Goal: Task Accomplishment & Management: Complete application form

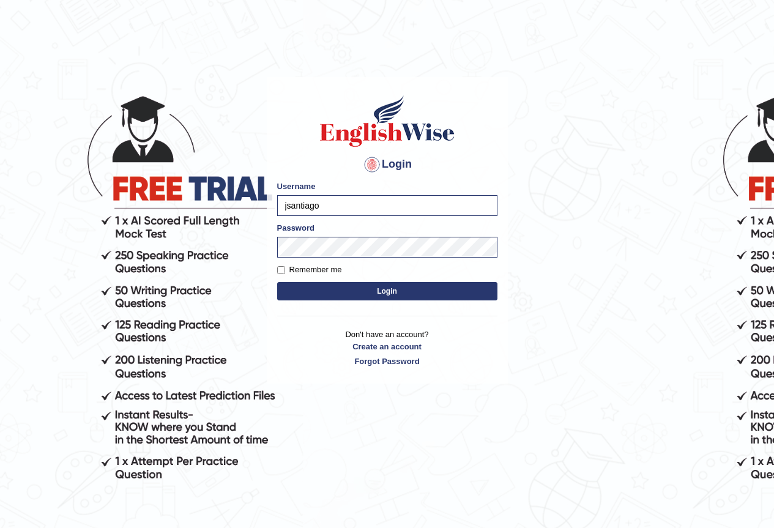
click at [411, 201] on input "jsantiago" at bounding box center [387, 205] width 220 height 21
type input "j"
click at [339, 205] on input "anjanh" at bounding box center [387, 205] width 220 height 21
type input "a"
type input "AnjanH"
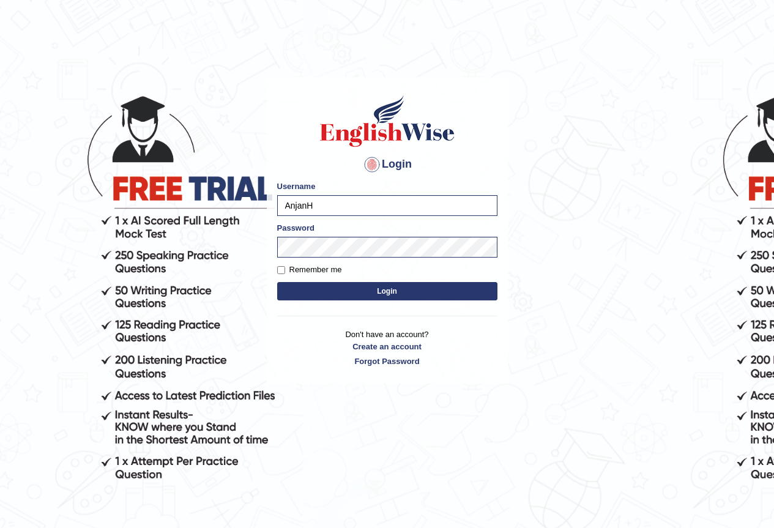
click at [414, 296] on button "Login" at bounding box center [387, 291] width 220 height 18
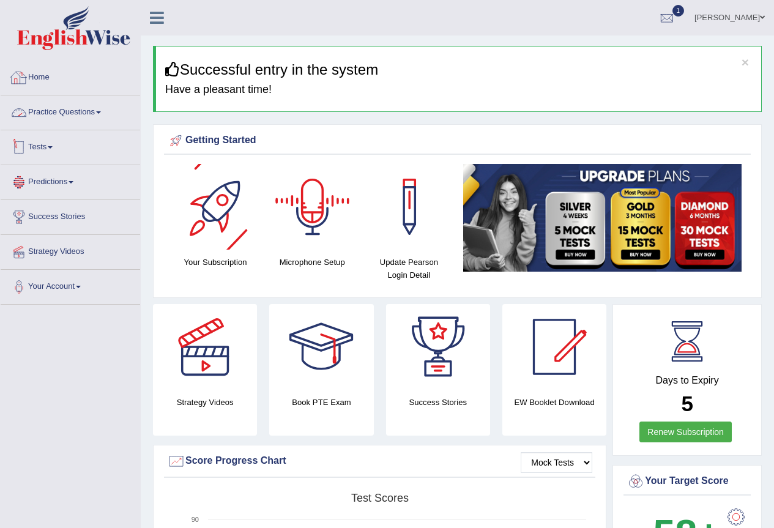
click at [83, 103] on link "Practice Questions" at bounding box center [70, 110] width 139 height 31
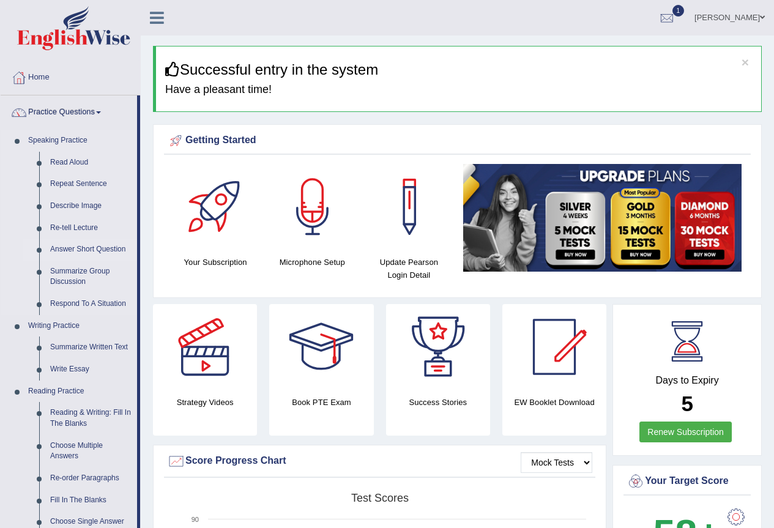
click at [83, 258] on link "Answer Short Question" at bounding box center [91, 250] width 92 height 22
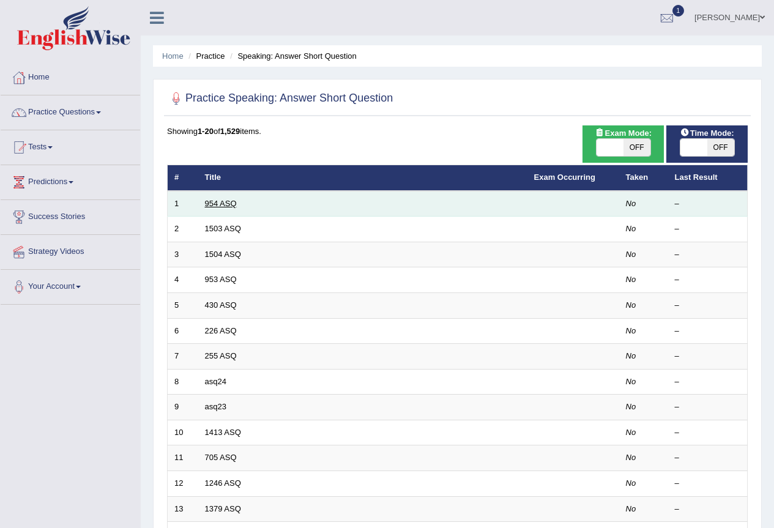
click at [227, 199] on link "954 ASQ" at bounding box center [221, 203] width 32 height 9
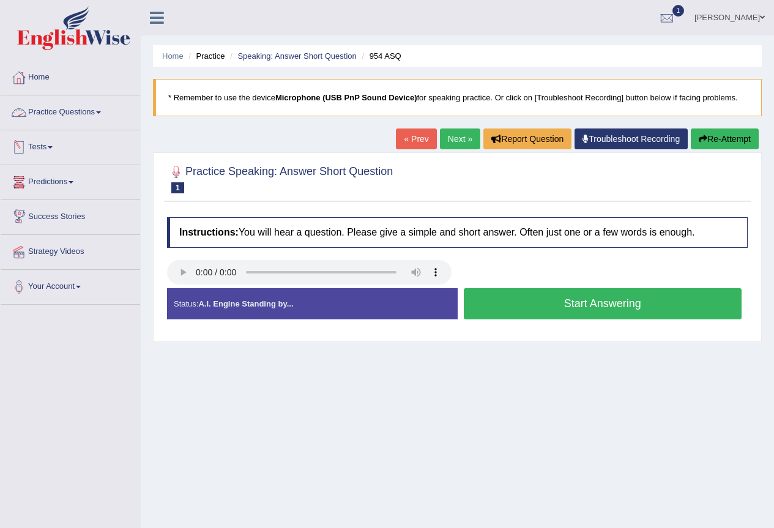
click at [64, 111] on link "Practice Questions" at bounding box center [70, 110] width 139 height 31
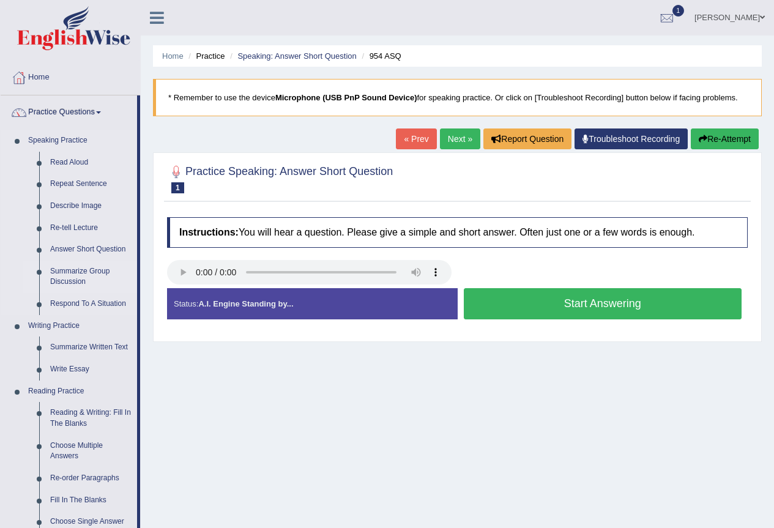
click at [81, 268] on link "Summarize Group Discussion" at bounding box center [91, 277] width 92 height 32
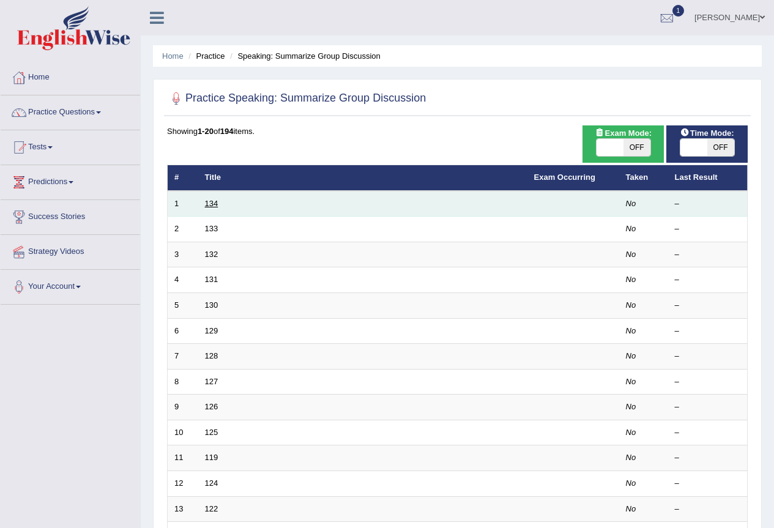
click at [212, 206] on link "134" at bounding box center [211, 203] width 13 height 9
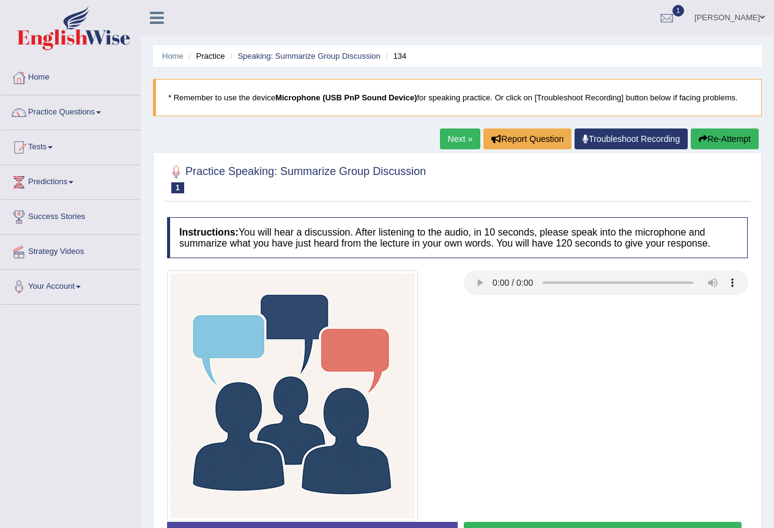
scroll to position [114, 0]
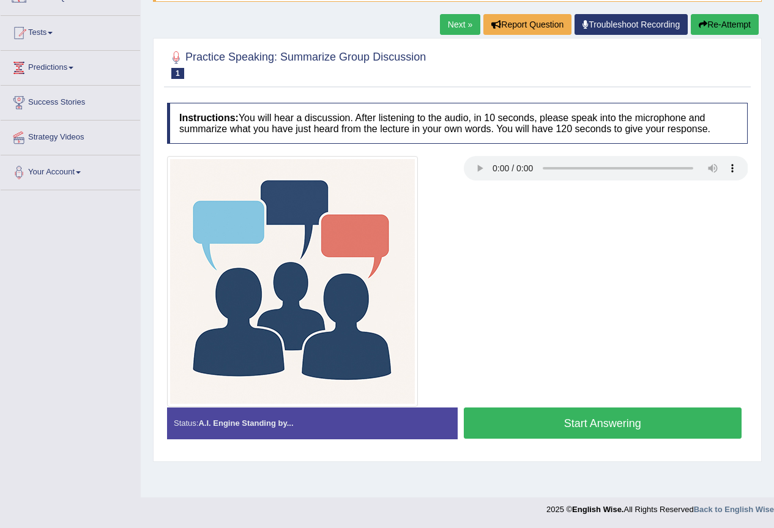
click at [606, 425] on button "Start Answering" at bounding box center [603, 422] width 278 height 31
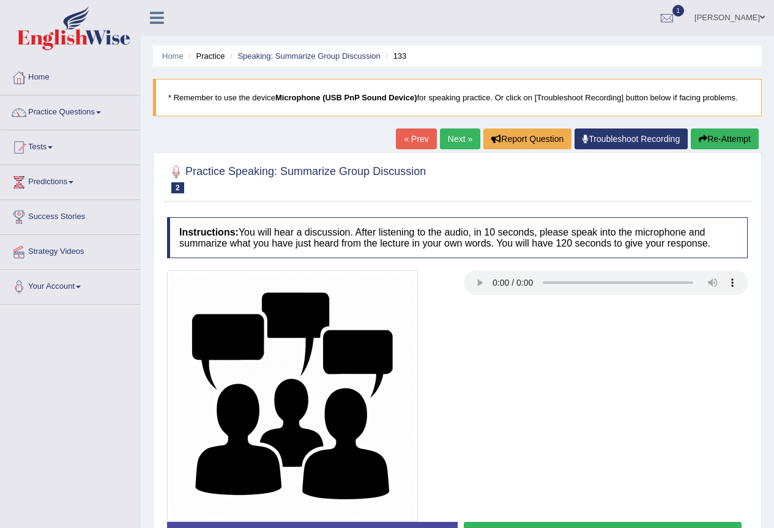
click at [410, 140] on link "« Prev" at bounding box center [416, 138] width 40 height 21
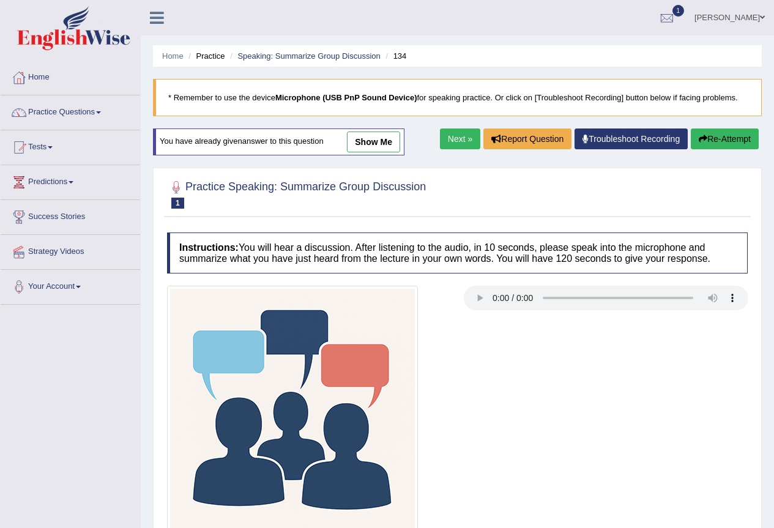
click at [385, 143] on link "show me" at bounding box center [373, 142] width 53 height 21
click at [377, 139] on div "Home Practice Speaking: Summarize Group Discussion 134 * Remember to use the de…" at bounding box center [457, 306] width 633 height 612
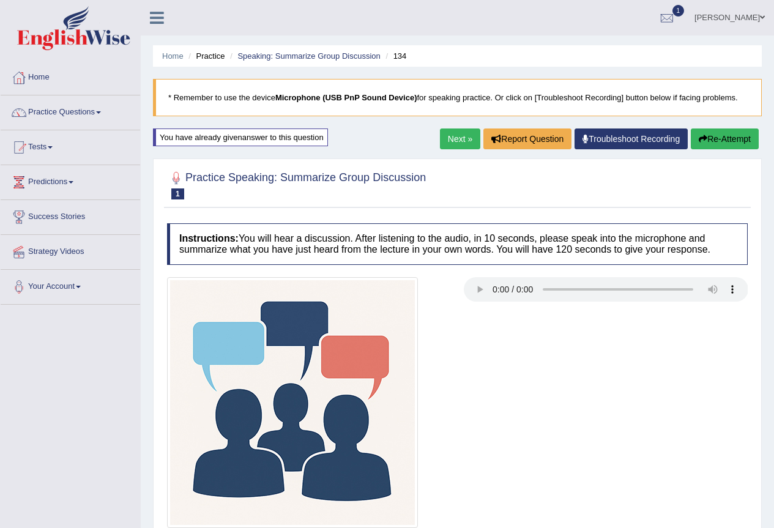
click at [454, 139] on link "Next »" at bounding box center [460, 138] width 40 height 21
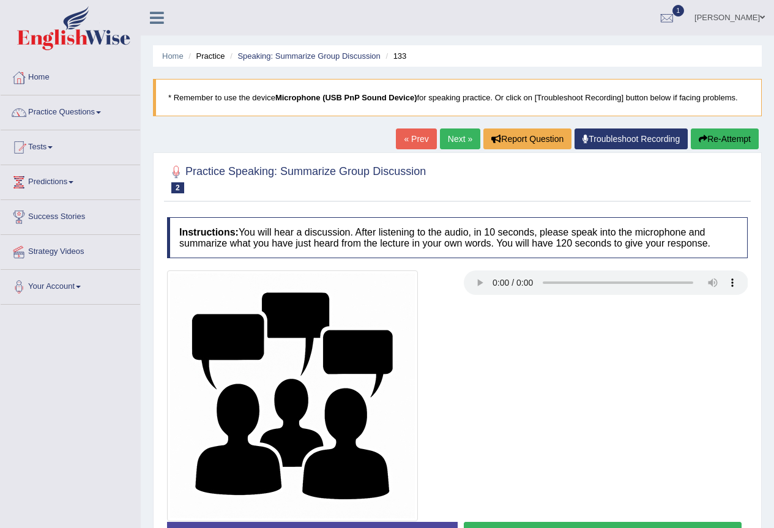
scroll to position [114, 0]
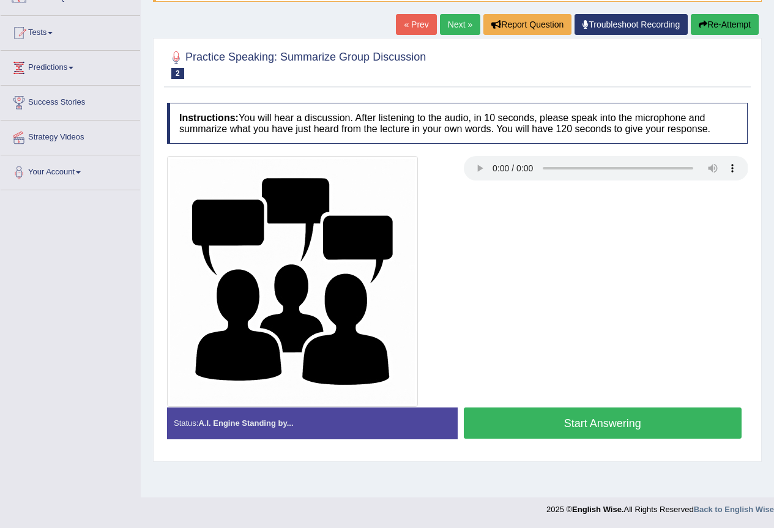
click at [576, 426] on button "Start Answering" at bounding box center [603, 422] width 278 height 31
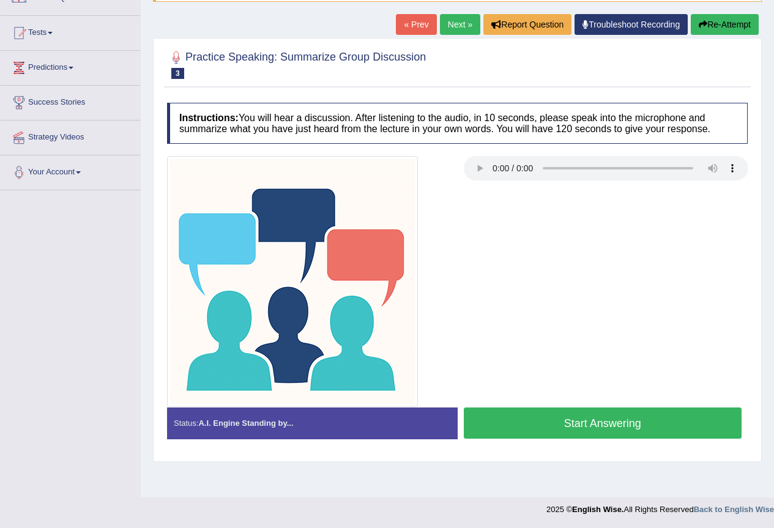
click at [641, 426] on button "Start Answering" at bounding box center [603, 422] width 278 height 31
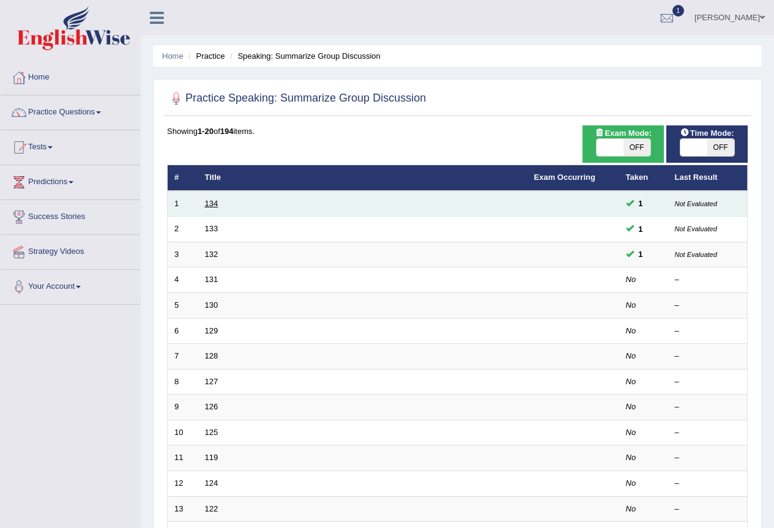
click at [212, 199] on link "134" at bounding box center [211, 203] width 13 height 9
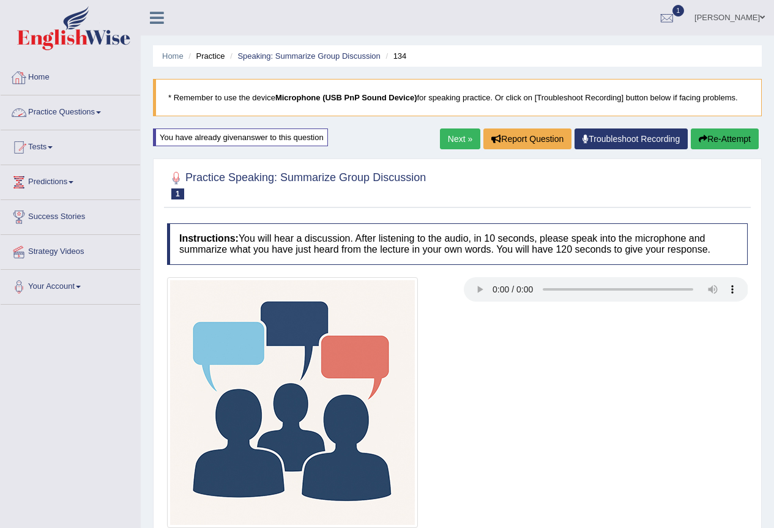
click at [64, 109] on link "Practice Questions" at bounding box center [70, 110] width 139 height 31
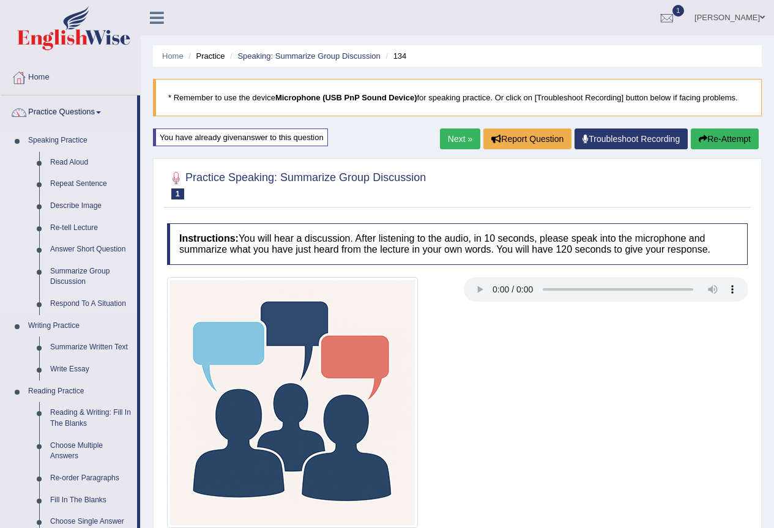
click at [74, 201] on link "Describe Image" at bounding box center [91, 206] width 92 height 22
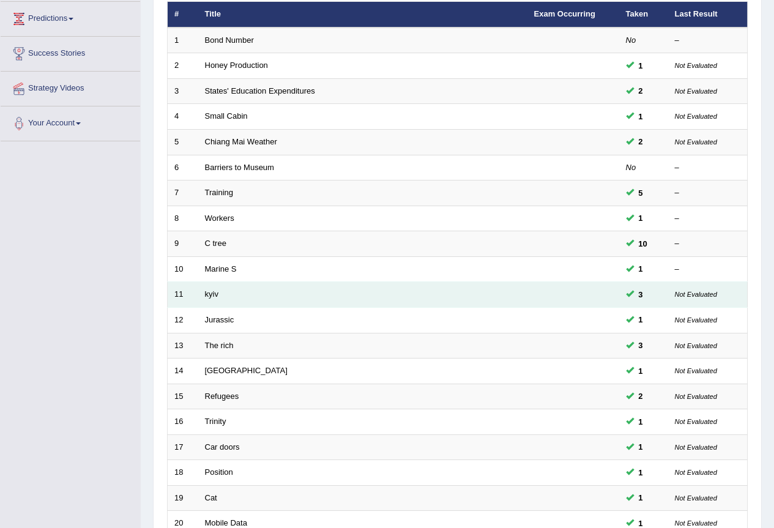
scroll to position [282, 0]
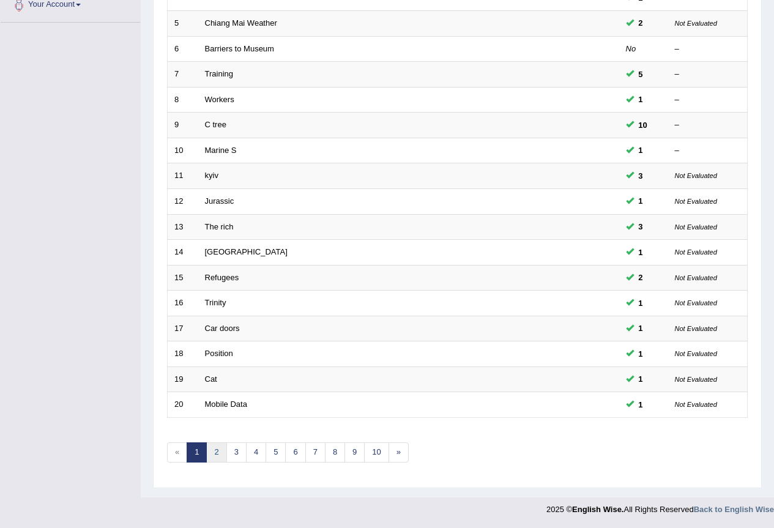
click at [223, 453] on link "2" at bounding box center [216, 452] width 20 height 20
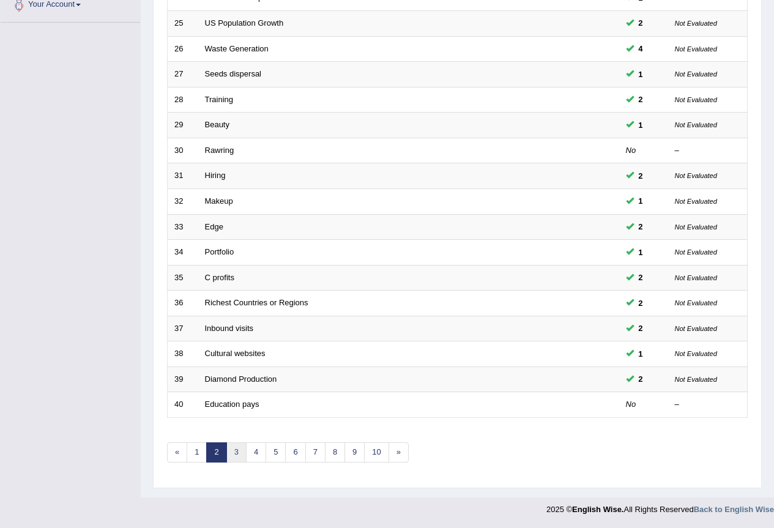
click at [244, 456] on link "3" at bounding box center [236, 452] width 20 height 20
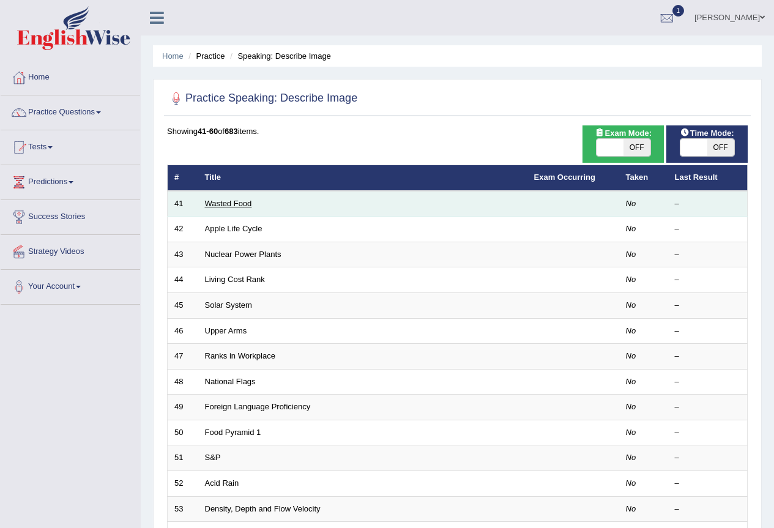
click at [228, 204] on link "Wasted Food" at bounding box center [228, 203] width 47 height 9
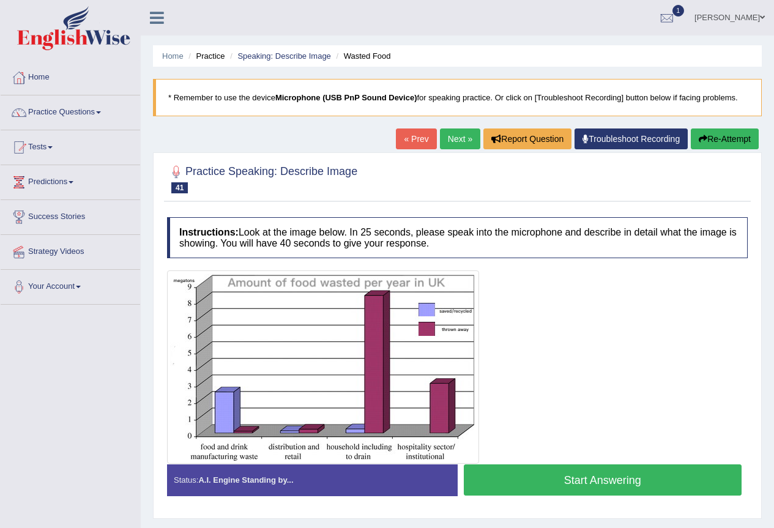
click at [691, 481] on button "Start Answering" at bounding box center [603, 479] width 278 height 31
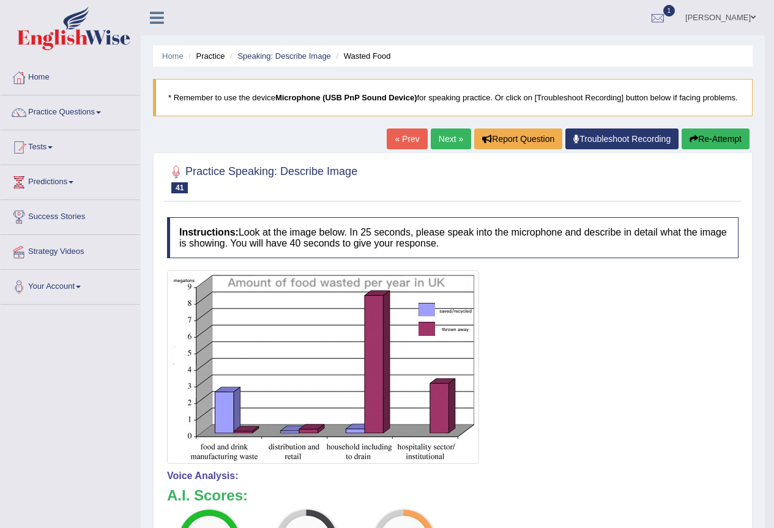
click at [730, 146] on button "Re-Attempt" at bounding box center [716, 138] width 68 height 21
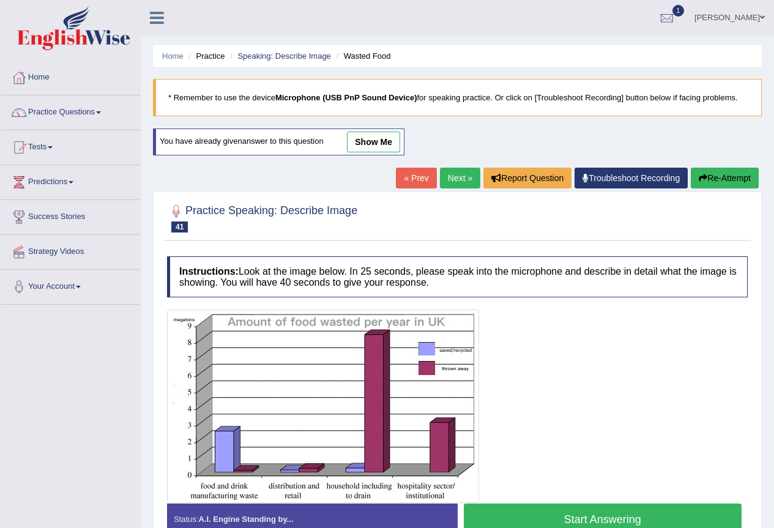
scroll to position [81, 0]
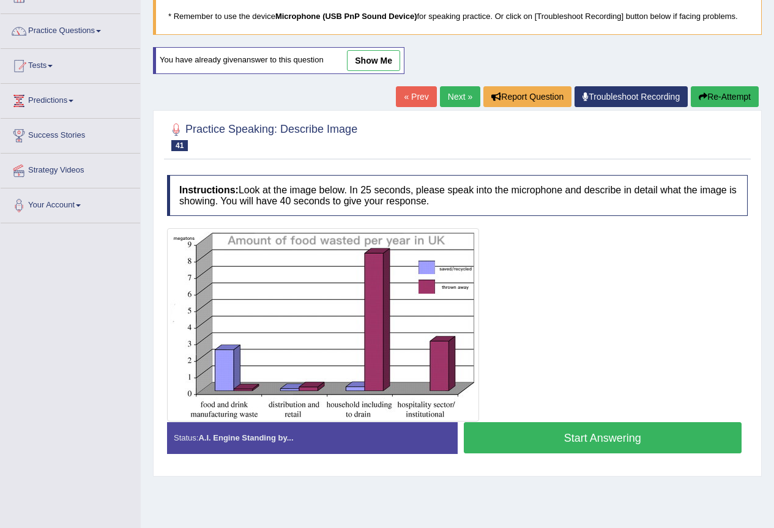
click at [660, 442] on button "Start Answering" at bounding box center [603, 437] width 278 height 31
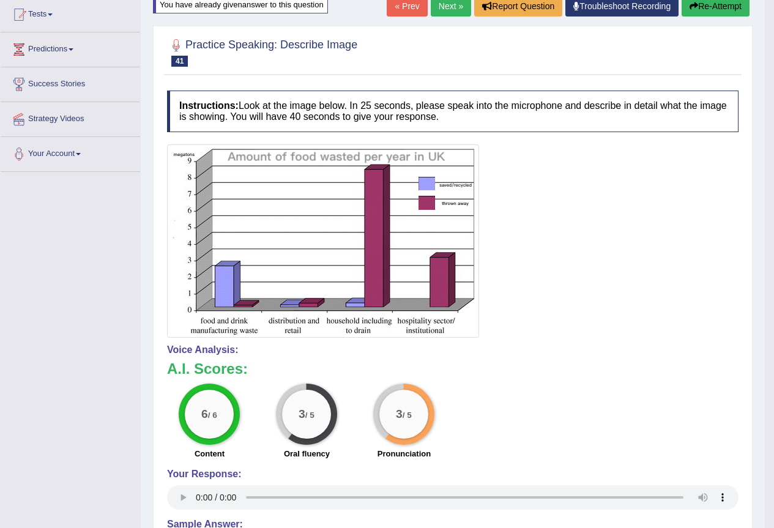
scroll to position [0, 0]
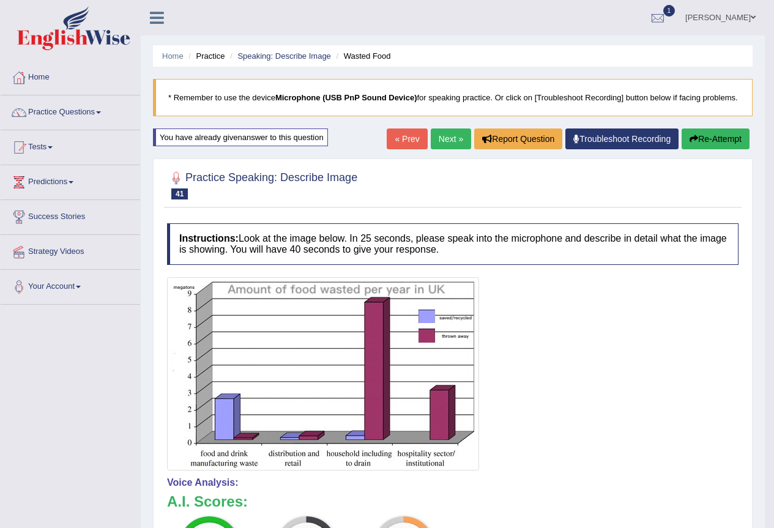
click at [448, 149] on link "Next »" at bounding box center [451, 138] width 40 height 21
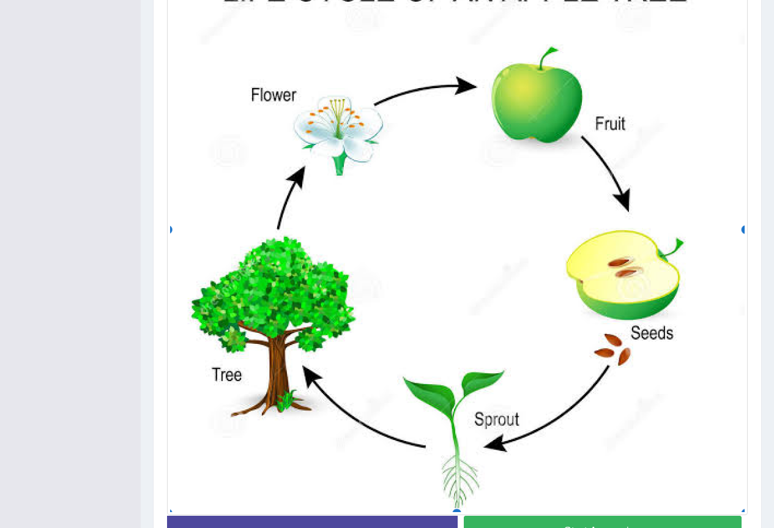
scroll to position [404, 0]
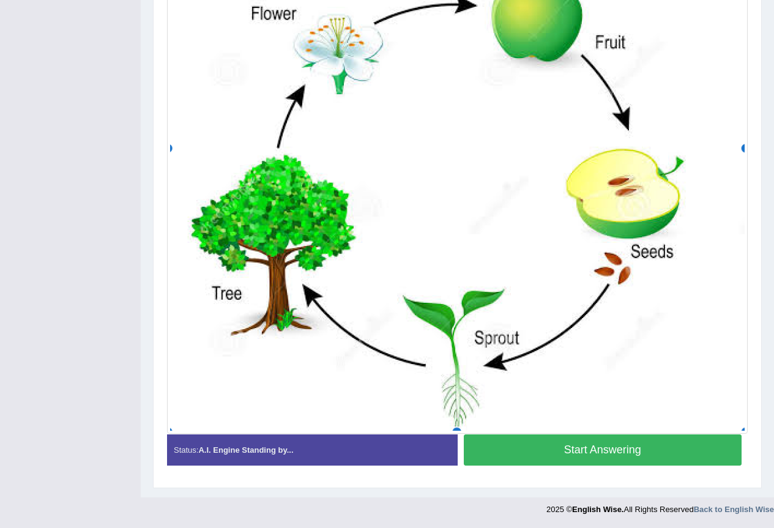
click at [667, 450] on button "Start Answering" at bounding box center [603, 449] width 278 height 31
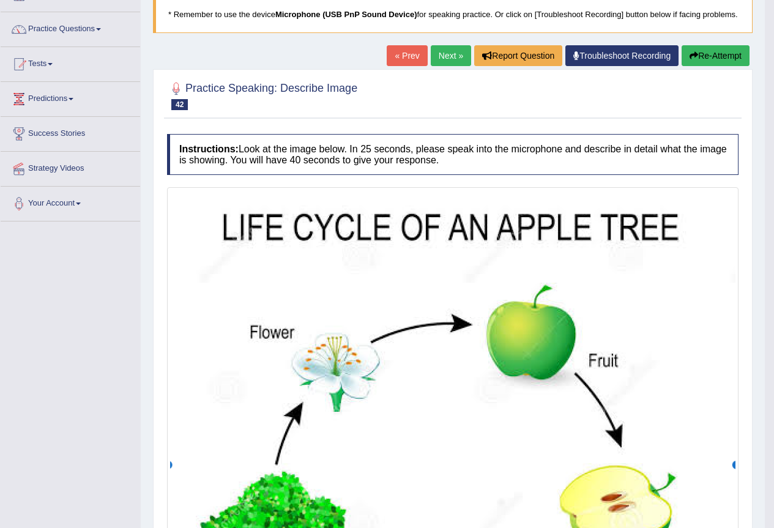
scroll to position [0, 0]
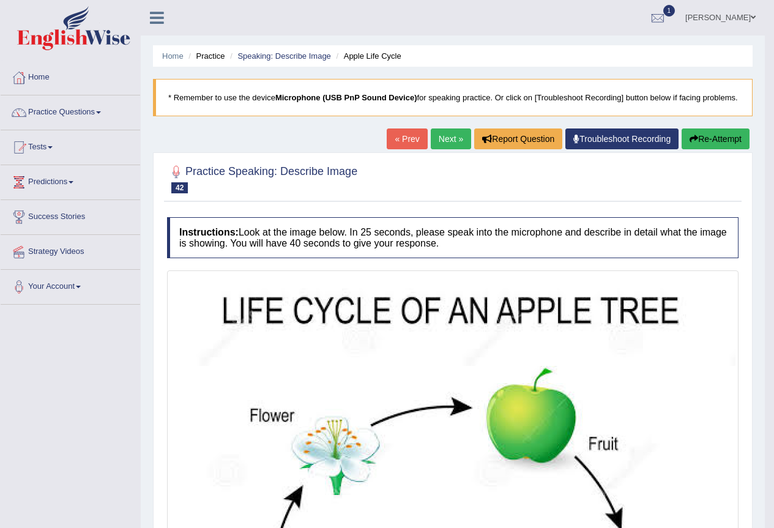
click at [448, 149] on link "Next »" at bounding box center [451, 138] width 40 height 21
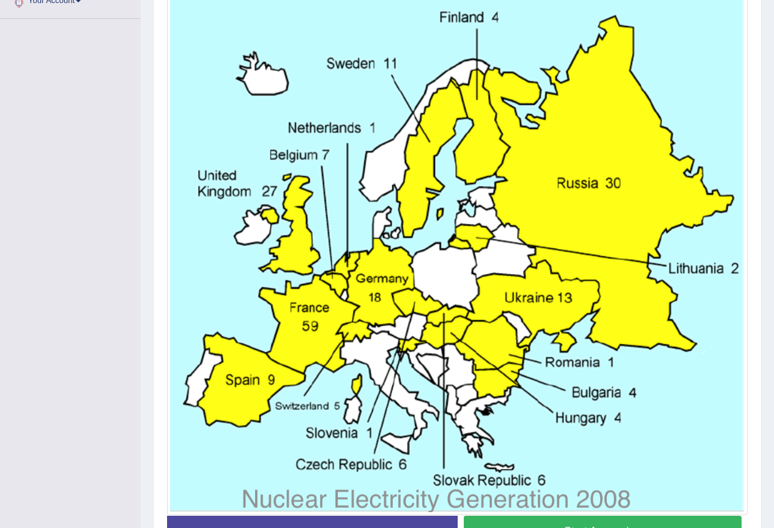
scroll to position [367, 0]
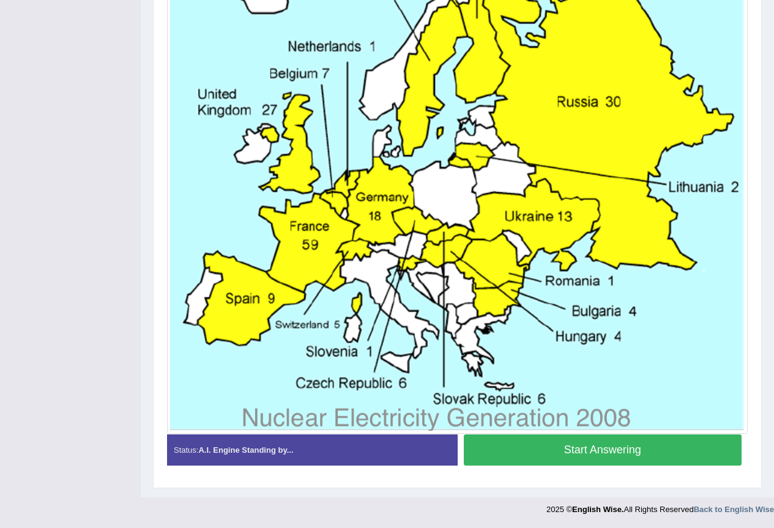
click at [594, 450] on button "Start Answering" at bounding box center [603, 449] width 278 height 31
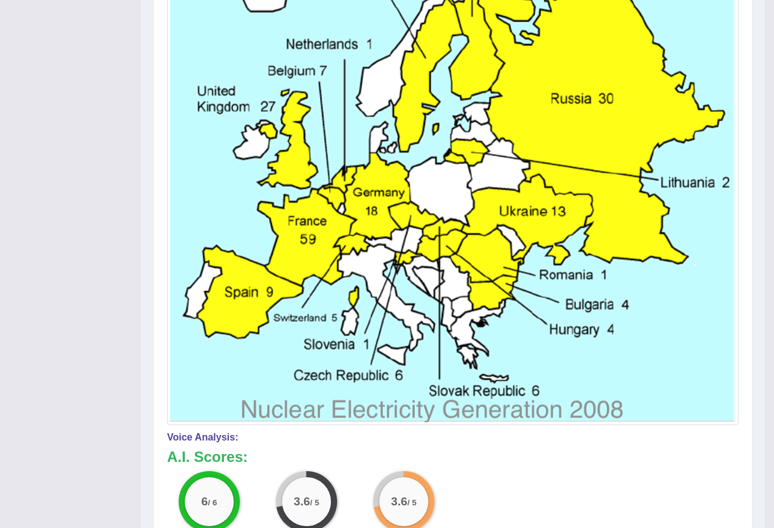
scroll to position [122, 0]
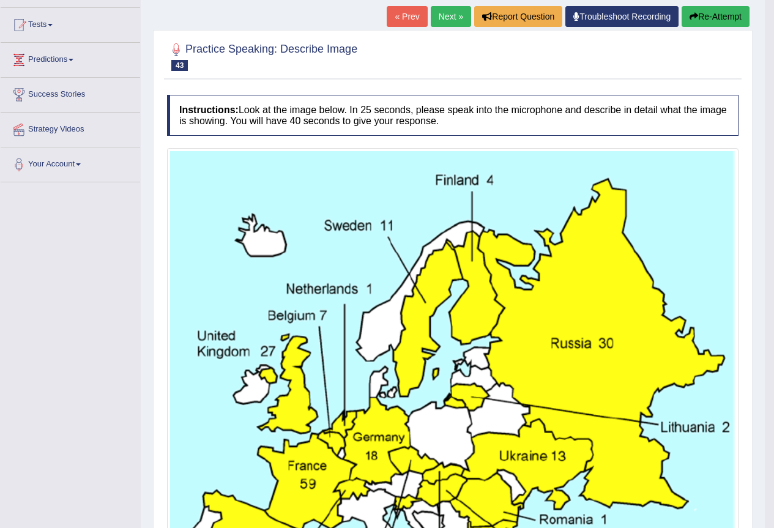
click at [737, 27] on button "Re-Attempt" at bounding box center [716, 16] width 68 height 21
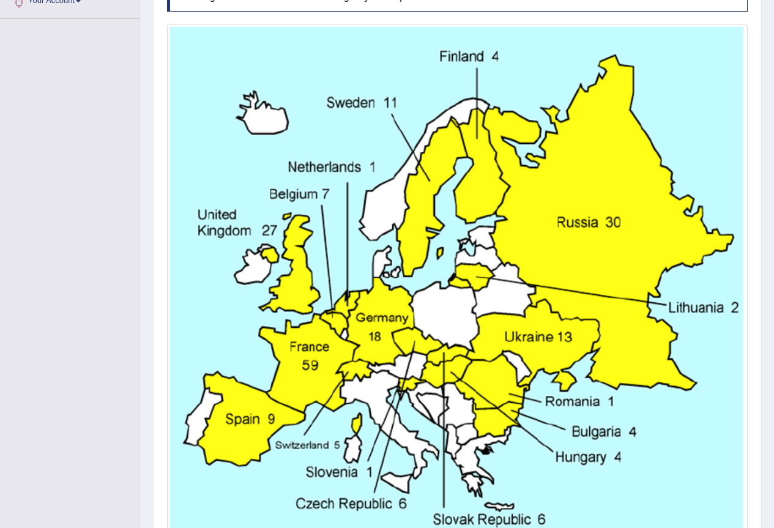
scroll to position [367, 0]
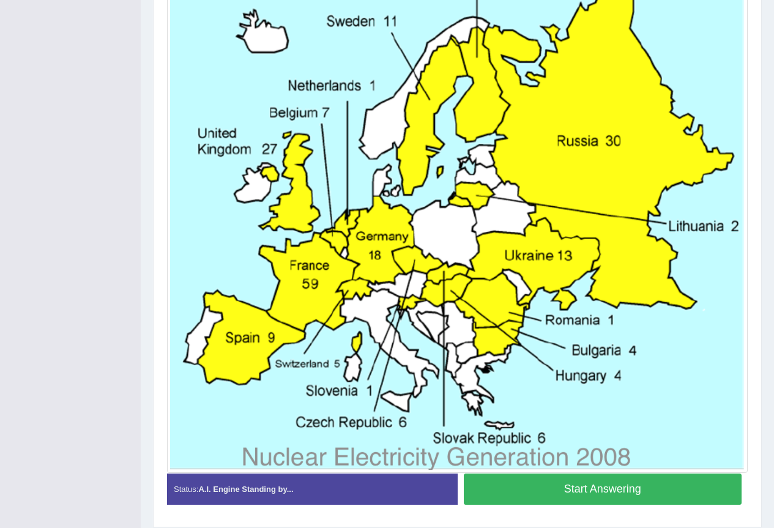
click at [649, 492] on button "Start Answering" at bounding box center [603, 489] width 278 height 31
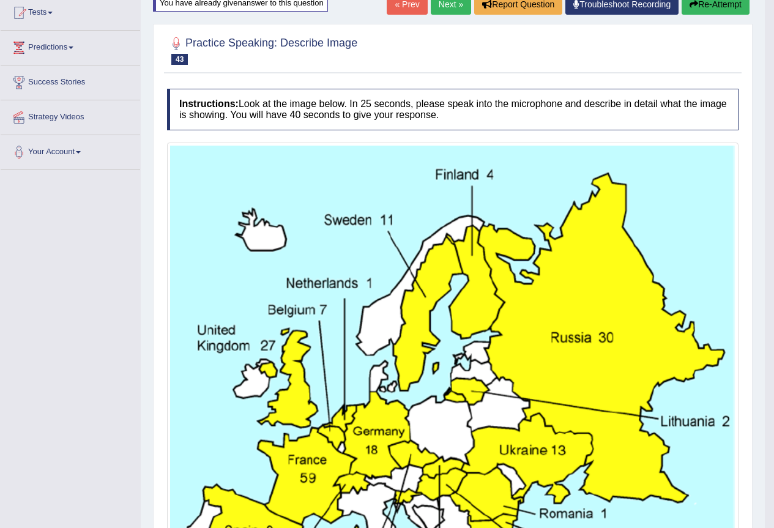
scroll to position [0, 0]
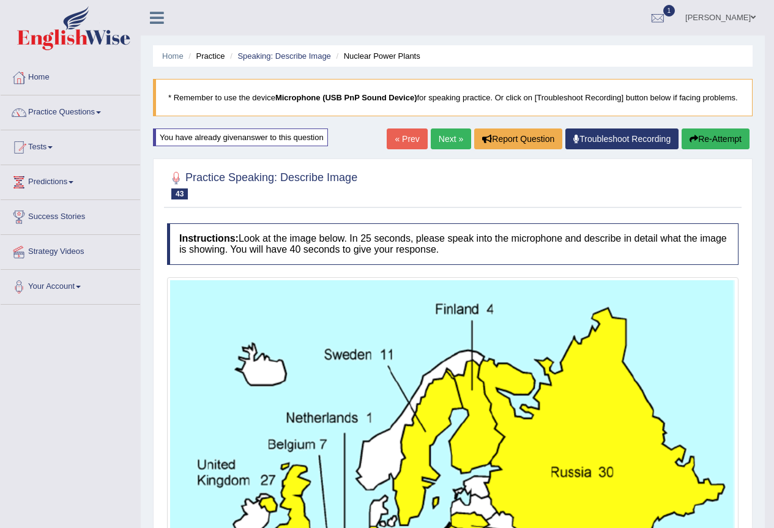
click at [440, 146] on link "Next »" at bounding box center [451, 138] width 40 height 21
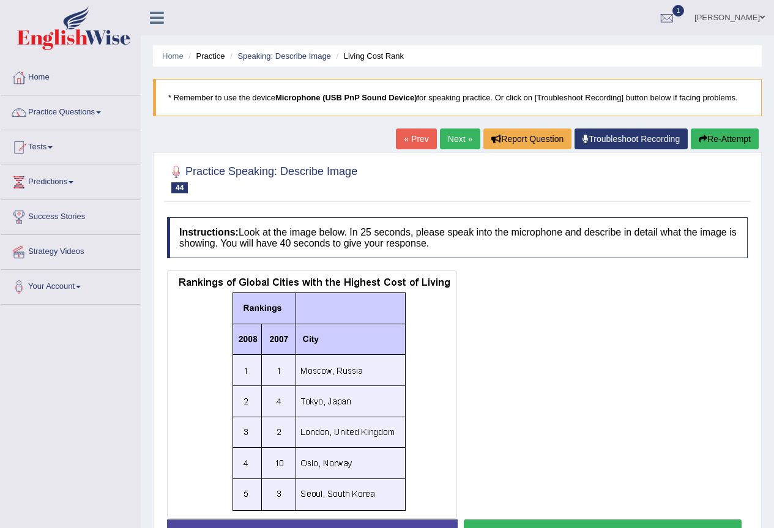
scroll to position [81, 0]
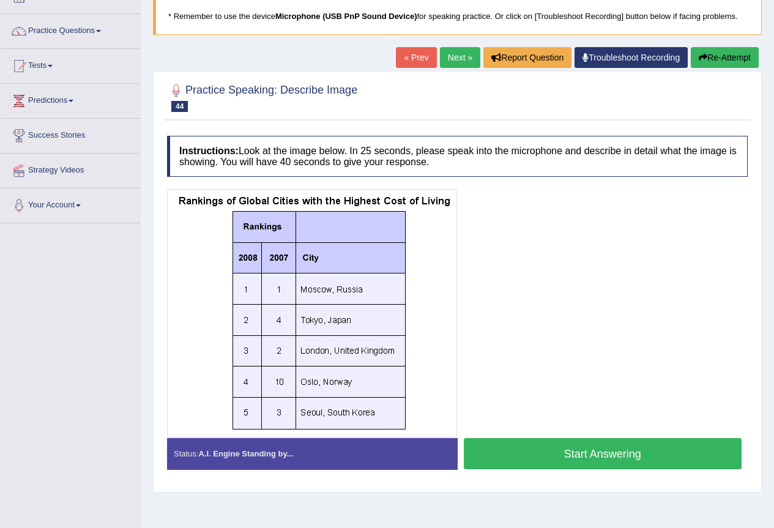
click at [633, 461] on button "Start Answering" at bounding box center [603, 453] width 278 height 31
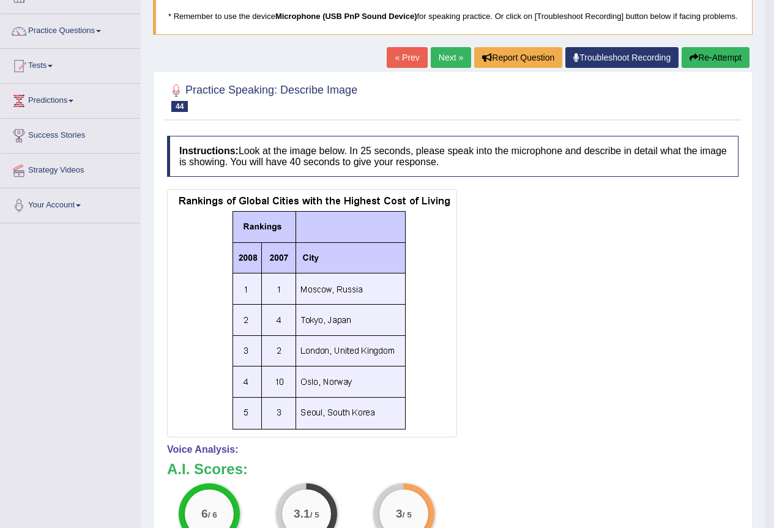
scroll to position [0, 0]
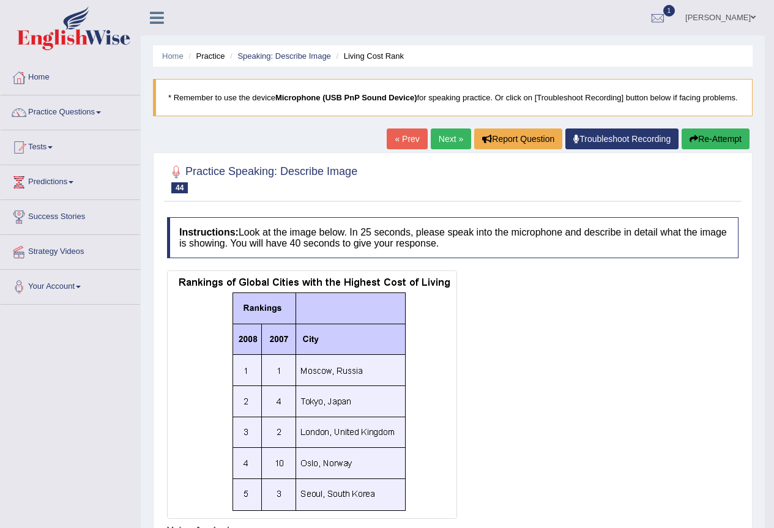
click at [712, 149] on button "Re-Attempt" at bounding box center [716, 138] width 68 height 21
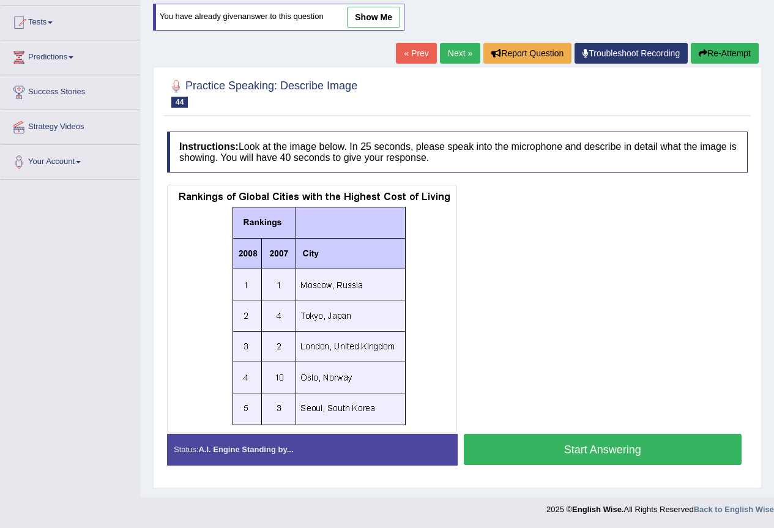
click at [671, 456] on button "Start Answering" at bounding box center [603, 449] width 278 height 31
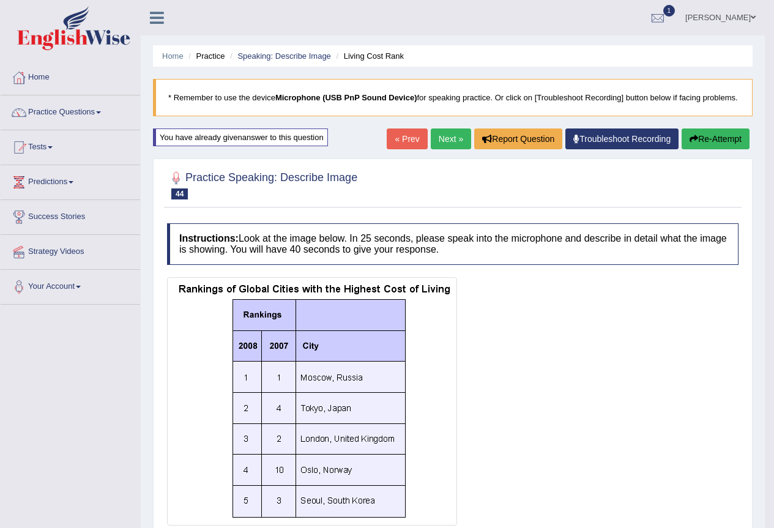
click at [450, 149] on link "Next »" at bounding box center [451, 138] width 40 height 21
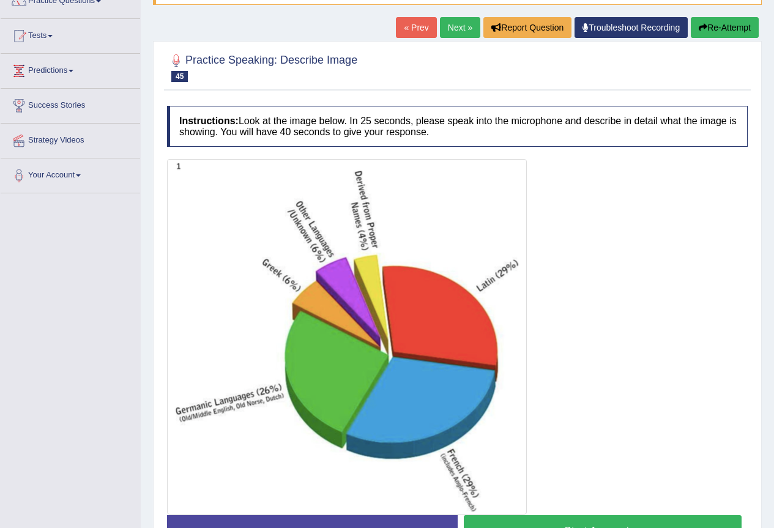
scroll to position [193, 0]
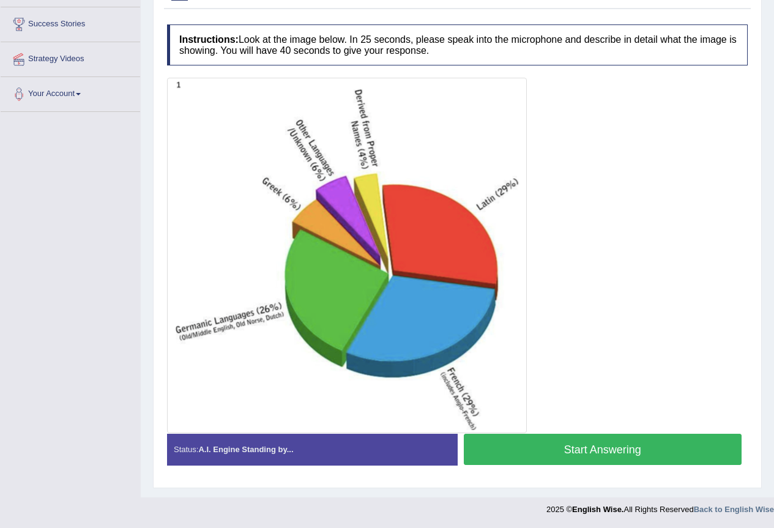
click at [626, 451] on button "Start Answering" at bounding box center [603, 449] width 278 height 31
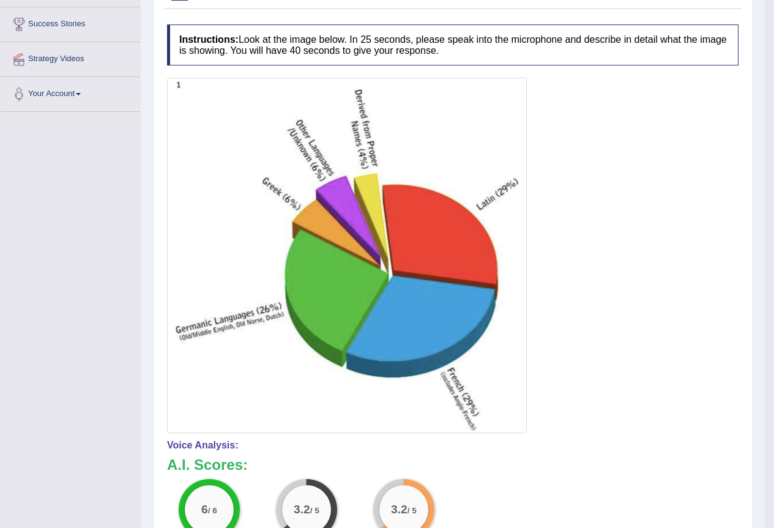
scroll to position [29, 0]
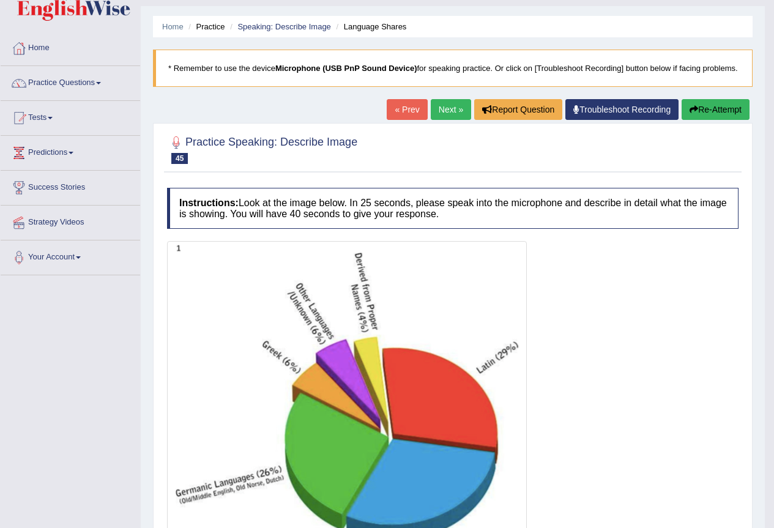
click at [450, 120] on link "Next »" at bounding box center [451, 109] width 40 height 21
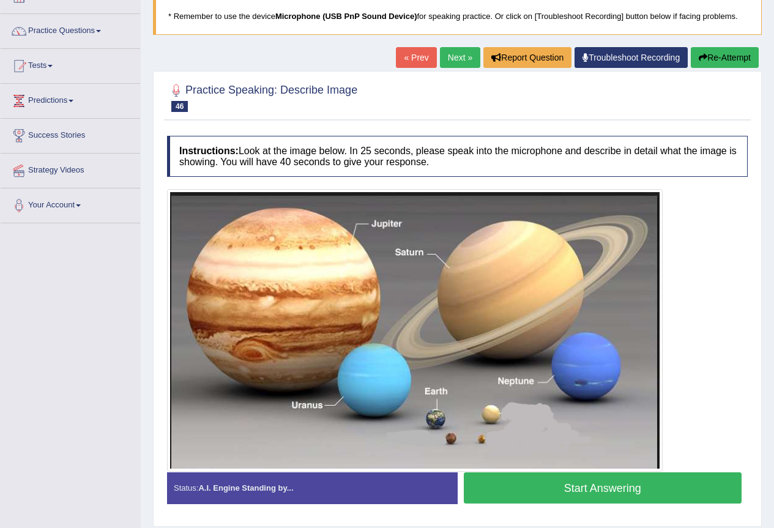
scroll to position [120, 0]
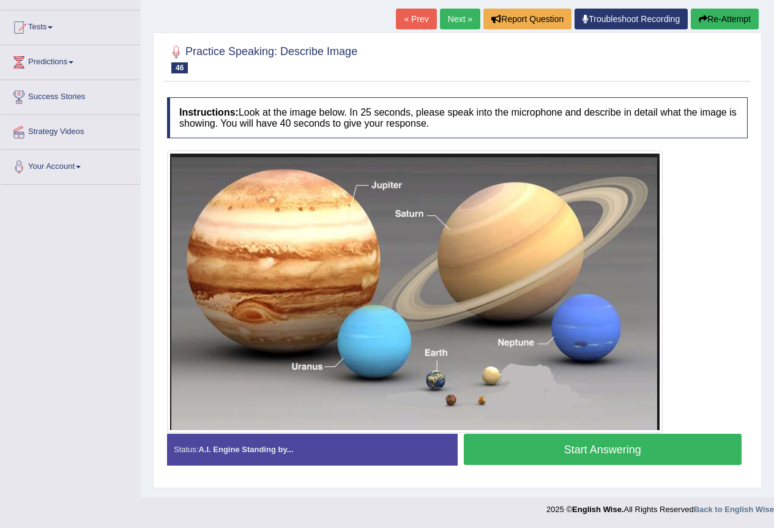
click at [612, 403] on img at bounding box center [414, 292] width 489 height 277
click at [663, 403] on div at bounding box center [457, 291] width 581 height 283
click at [602, 449] on button "Start Answering" at bounding box center [603, 449] width 278 height 31
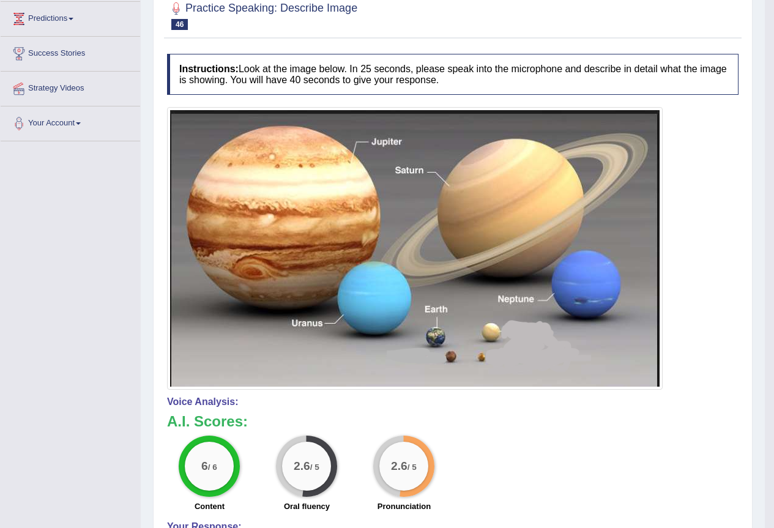
scroll to position [0, 0]
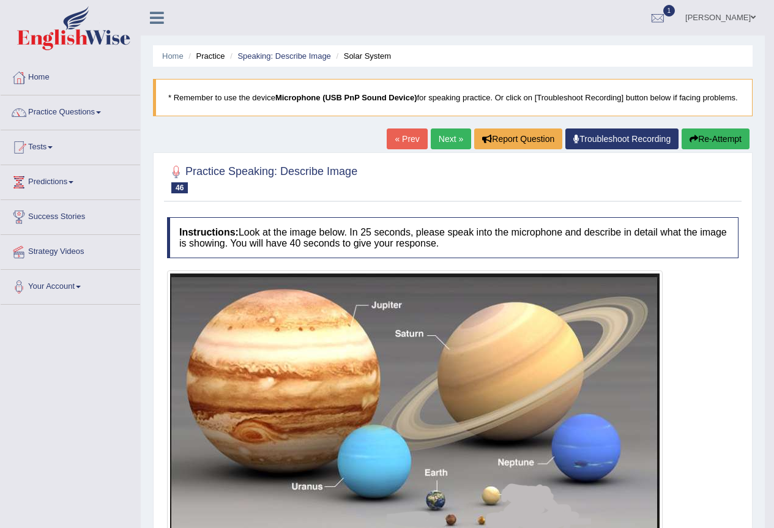
click at [455, 149] on link "Next »" at bounding box center [451, 138] width 40 height 21
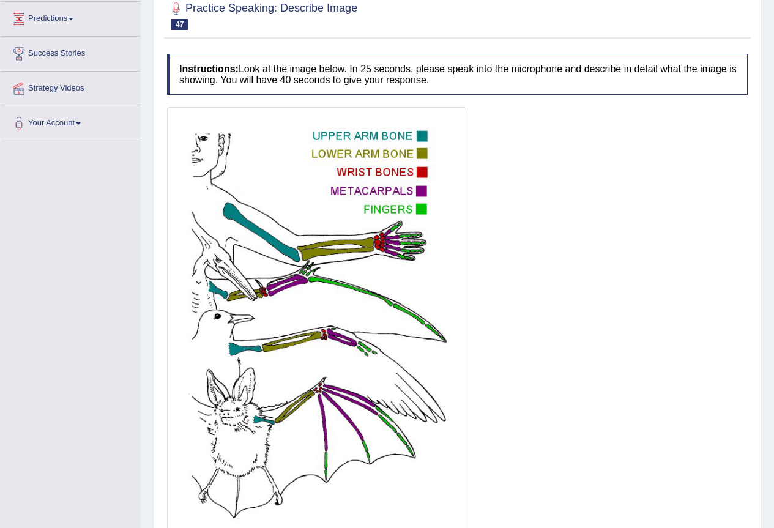
scroll to position [245, 0]
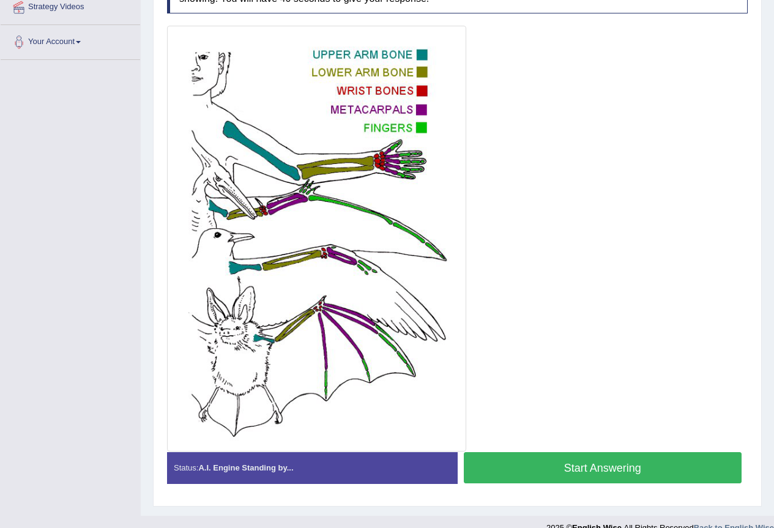
click at [609, 461] on button "Start Answering" at bounding box center [603, 467] width 278 height 31
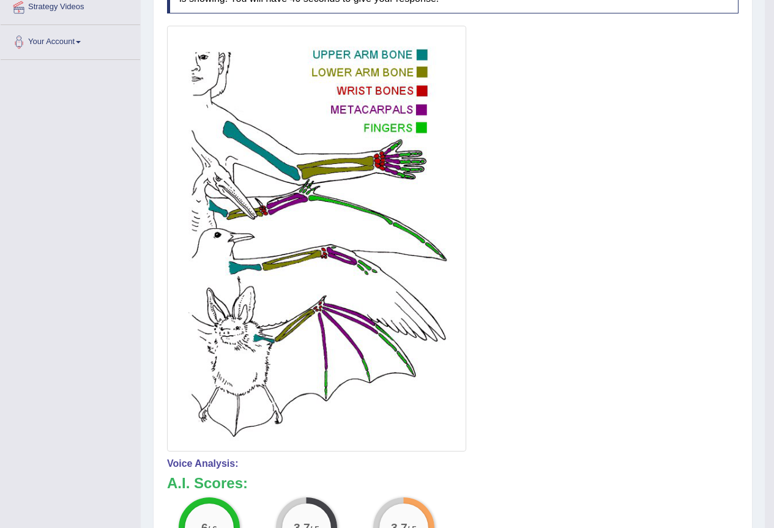
scroll to position [0, 0]
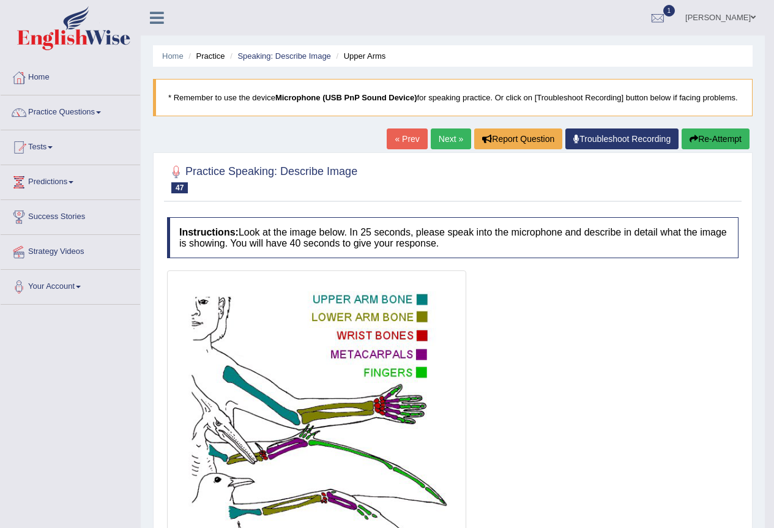
click at [446, 149] on link "Next »" at bounding box center [451, 138] width 40 height 21
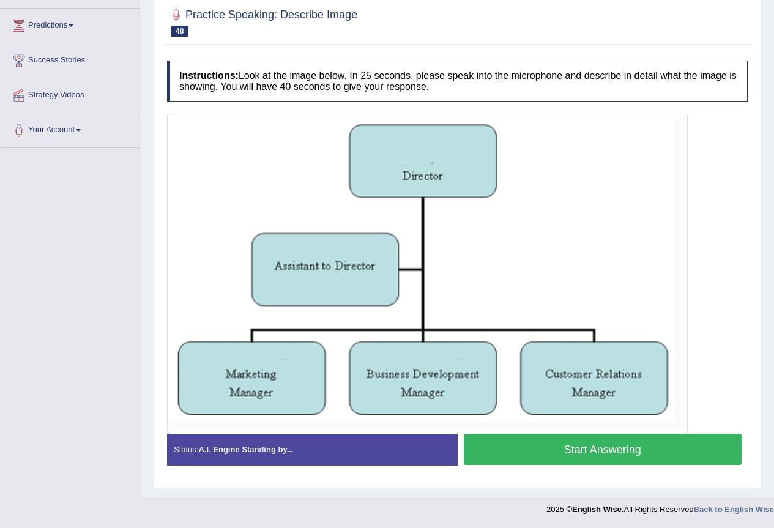
click at [566, 456] on button "Start Answering" at bounding box center [603, 449] width 278 height 31
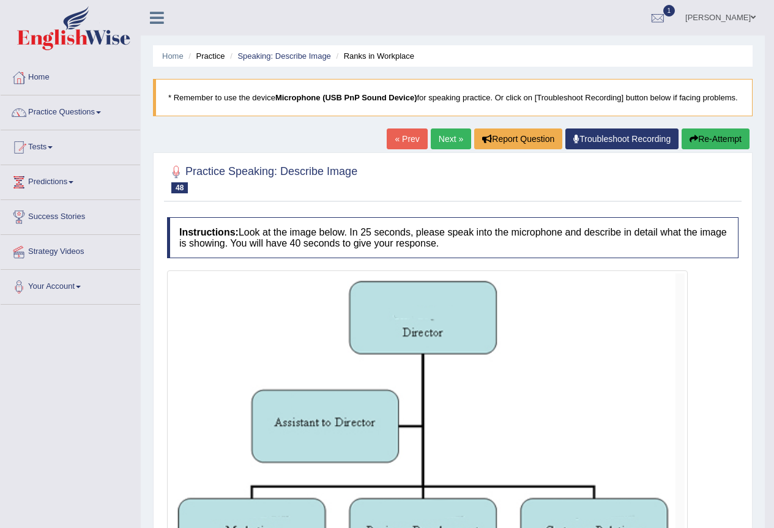
click at [448, 149] on link "Next »" at bounding box center [451, 138] width 40 height 21
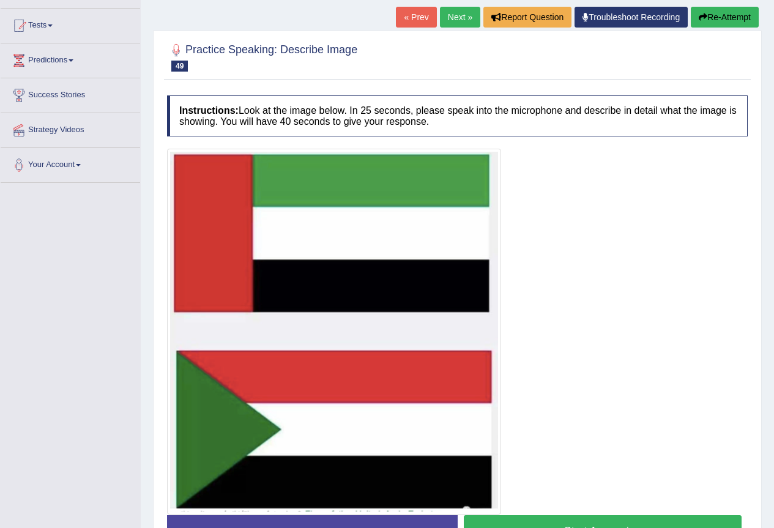
scroll to position [203, 0]
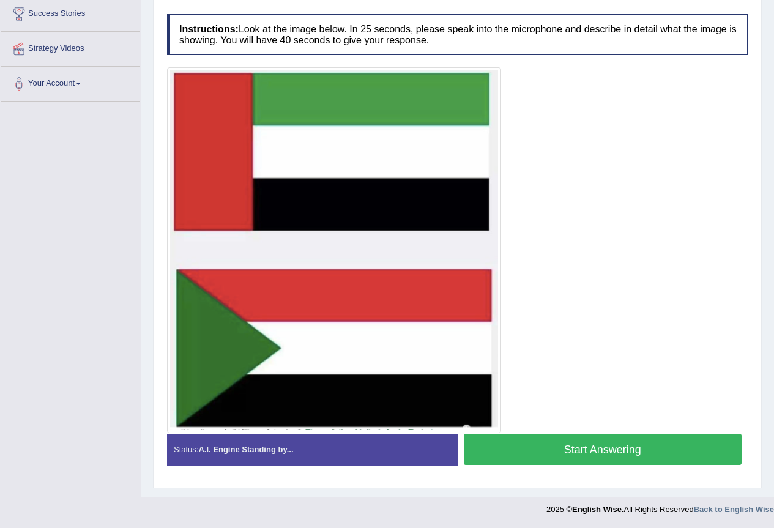
click at [639, 455] on button "Start Answering" at bounding box center [603, 449] width 278 height 31
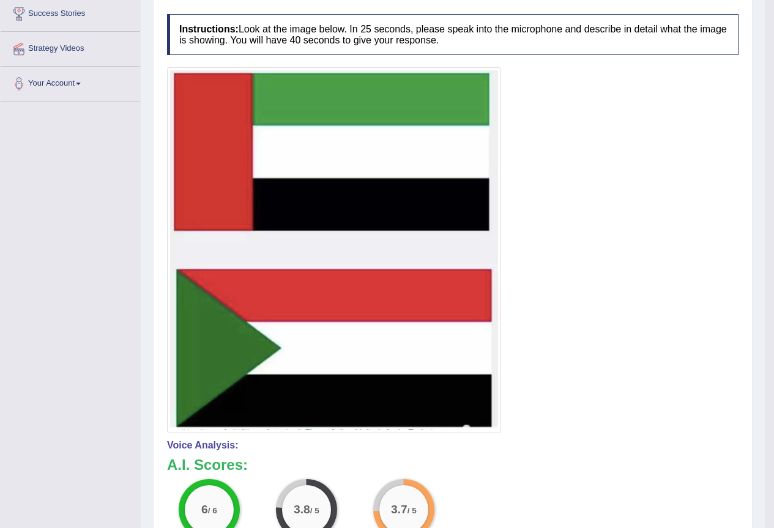
scroll to position [0, 0]
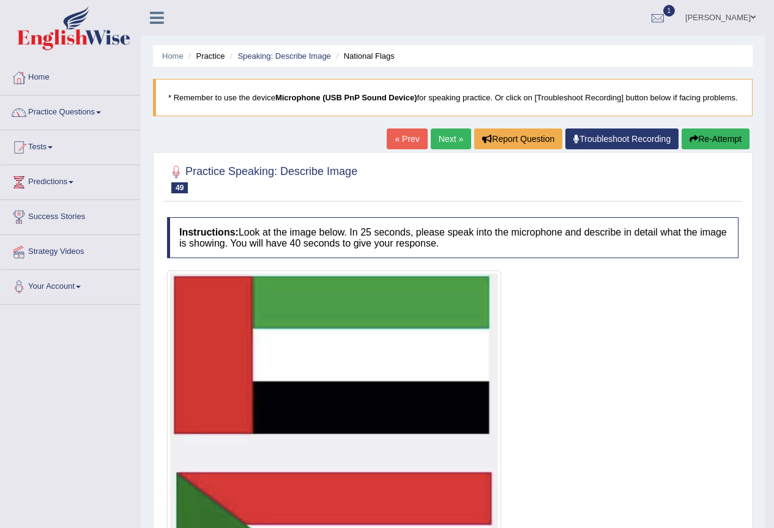
click at [444, 149] on link "Next »" at bounding box center [451, 138] width 40 height 21
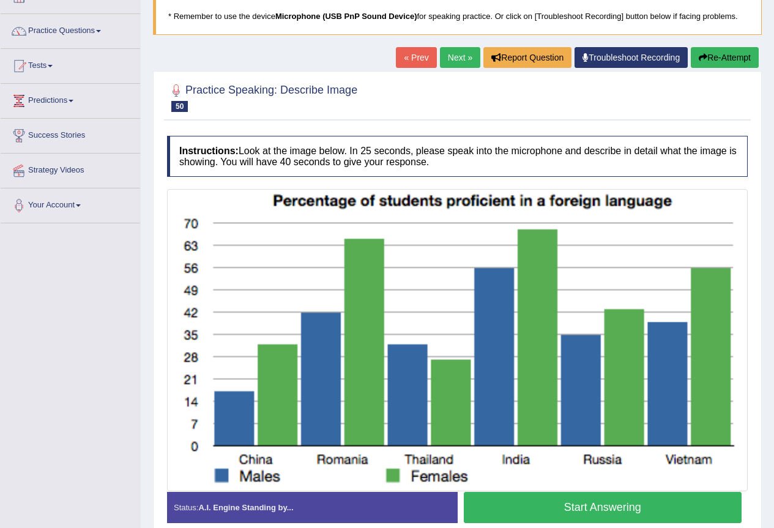
scroll to position [139, 0]
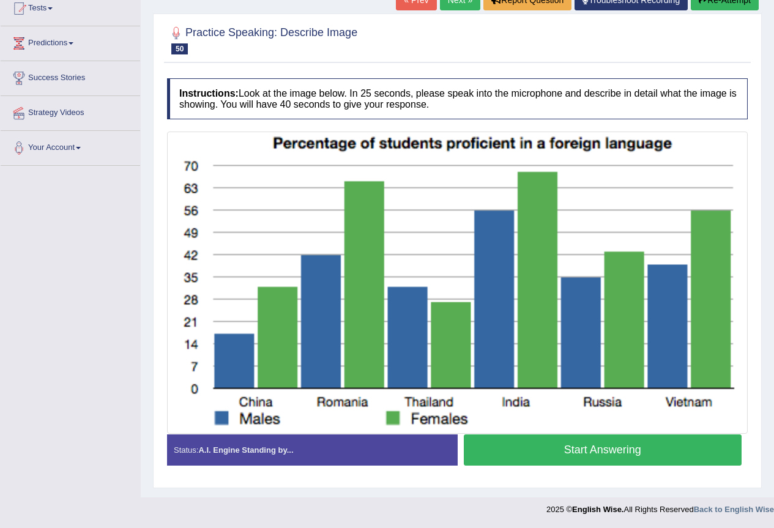
click at [605, 452] on button "Start Answering" at bounding box center [603, 449] width 278 height 31
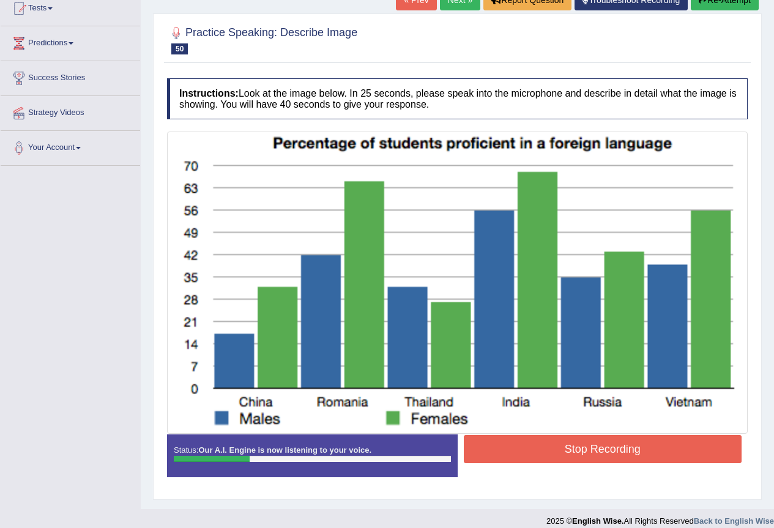
click at [650, 453] on button "Stop Recording" at bounding box center [603, 449] width 278 height 28
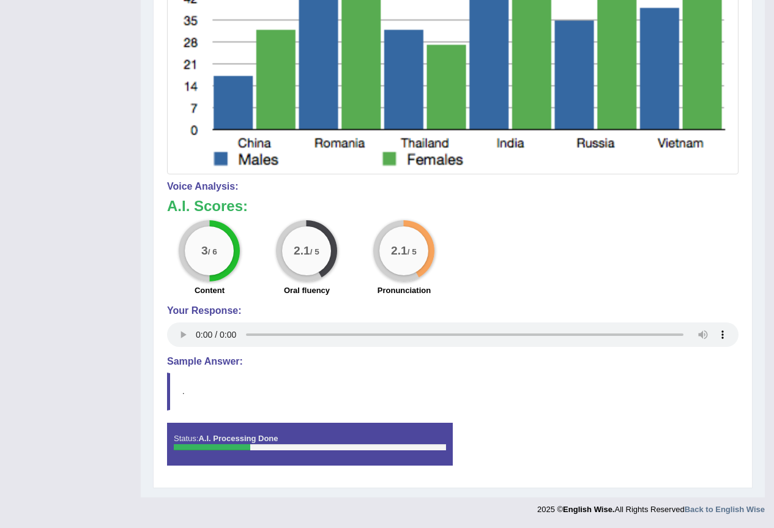
scroll to position [79, 0]
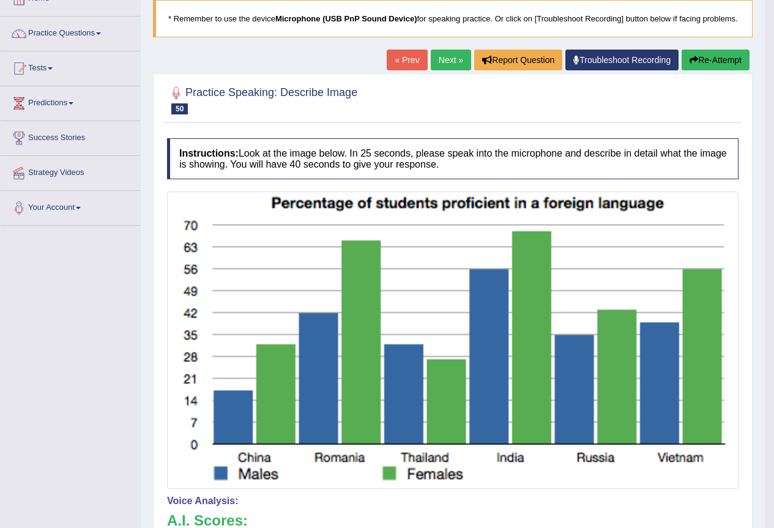
click at [723, 70] on button "Re-Attempt" at bounding box center [716, 60] width 68 height 21
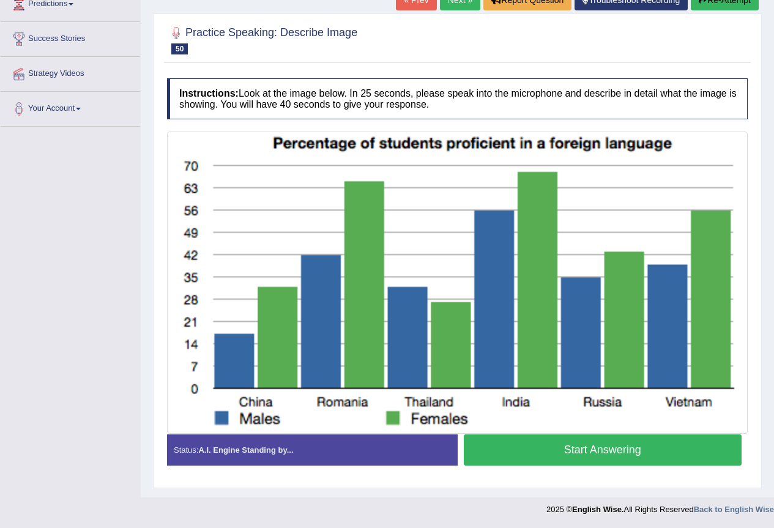
click at [618, 453] on button "Start Answering" at bounding box center [603, 449] width 278 height 31
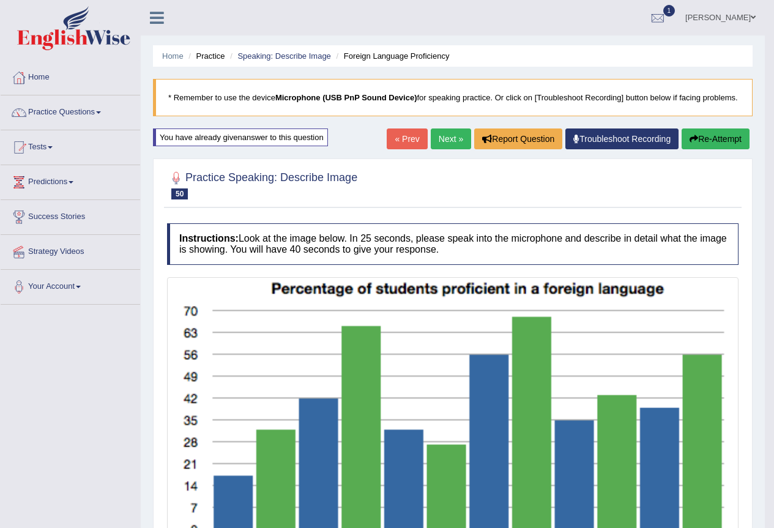
click at [694, 143] on icon "button" at bounding box center [693, 139] width 9 height 9
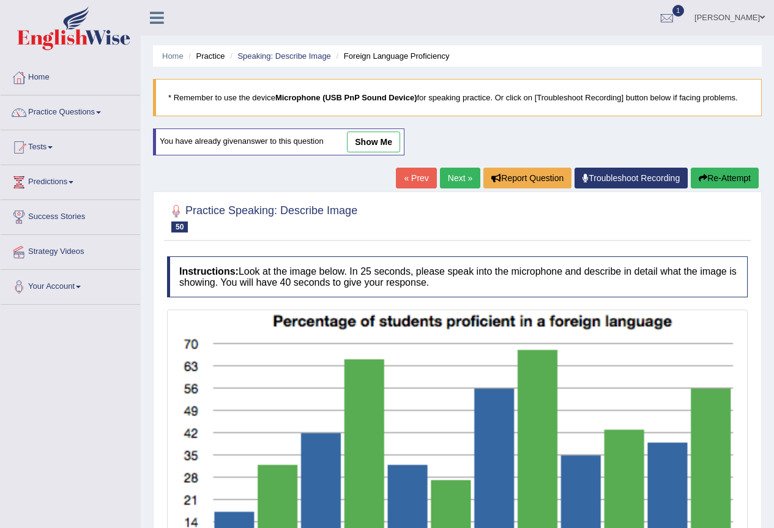
scroll to position [163, 0]
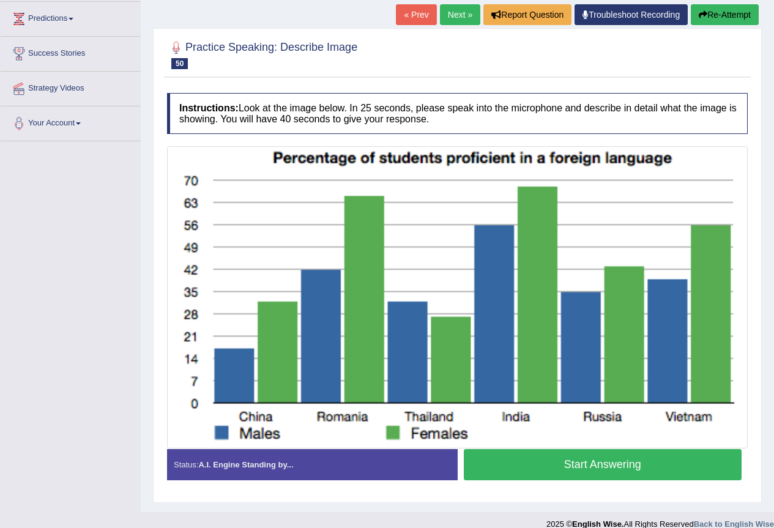
click at [574, 470] on button "Start Answering" at bounding box center [603, 464] width 278 height 31
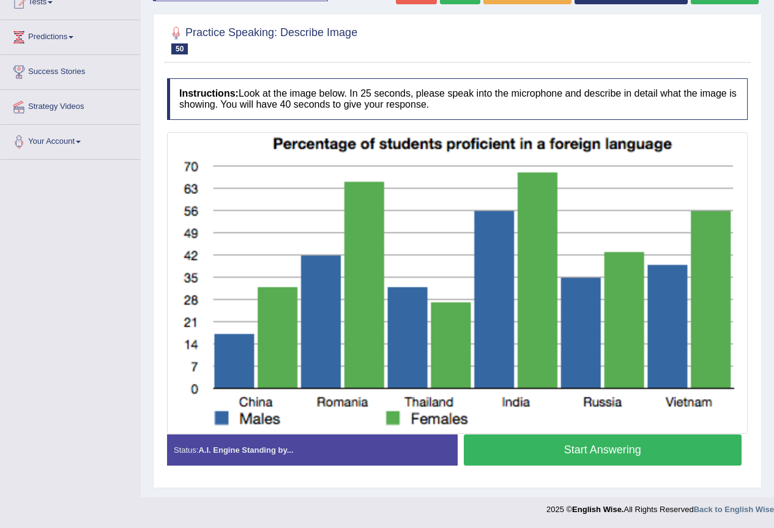
scroll to position [145, 0]
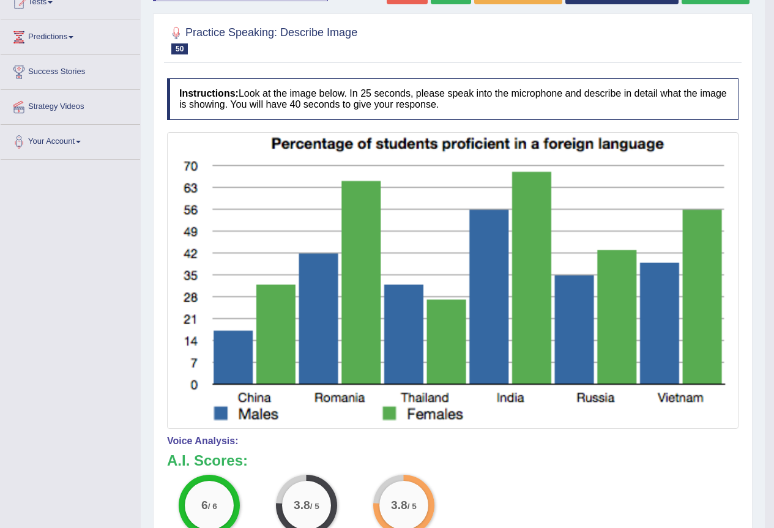
click at [647, 366] on img at bounding box center [452, 280] width 565 height 291
click at [560, 281] on img at bounding box center [452, 280] width 565 height 291
click at [506, 231] on img at bounding box center [452, 280] width 565 height 291
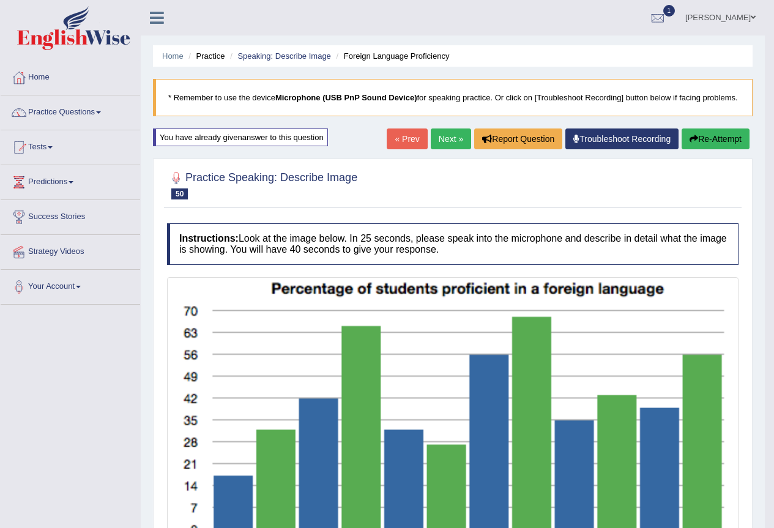
click at [54, 73] on link "Home" at bounding box center [70, 76] width 139 height 31
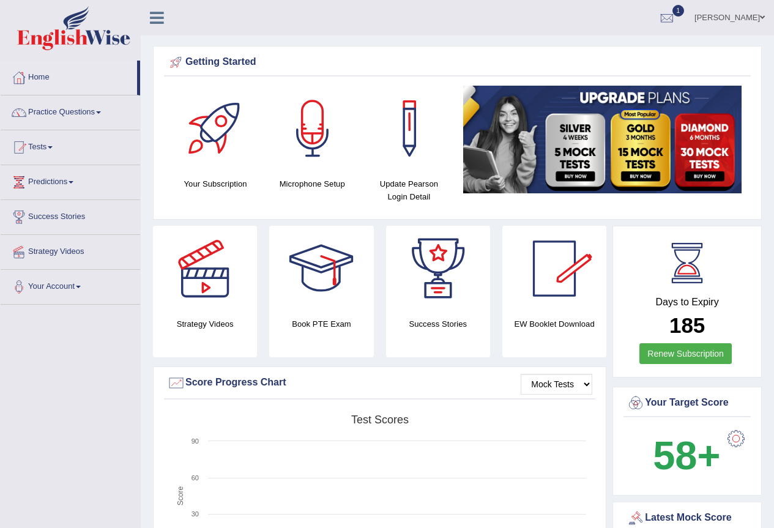
click at [51, 80] on link "Home" at bounding box center [69, 76] width 136 height 31
click at [72, 105] on link "Practice Questions" at bounding box center [70, 110] width 139 height 31
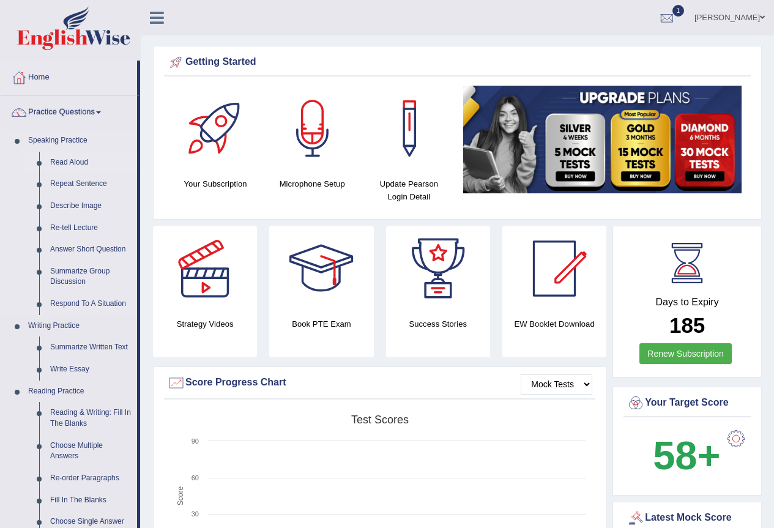
click at [70, 162] on link "Read Aloud" at bounding box center [91, 163] width 92 height 22
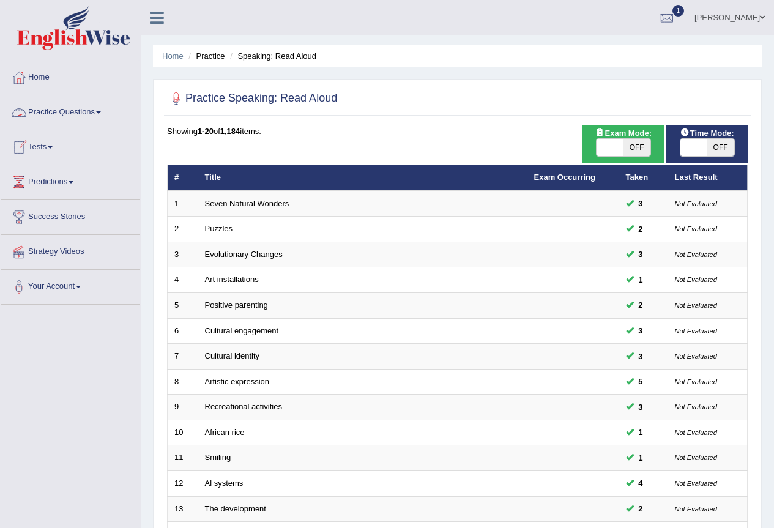
click at [79, 111] on link "Practice Questions" at bounding box center [70, 110] width 139 height 31
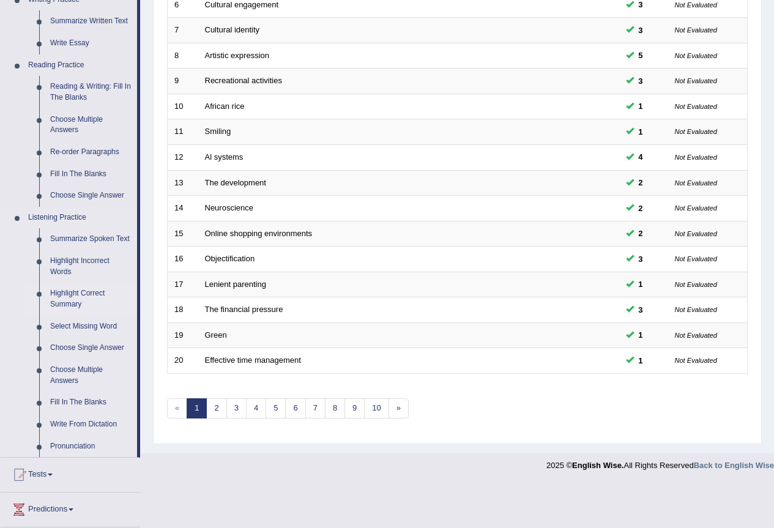
scroll to position [408, 0]
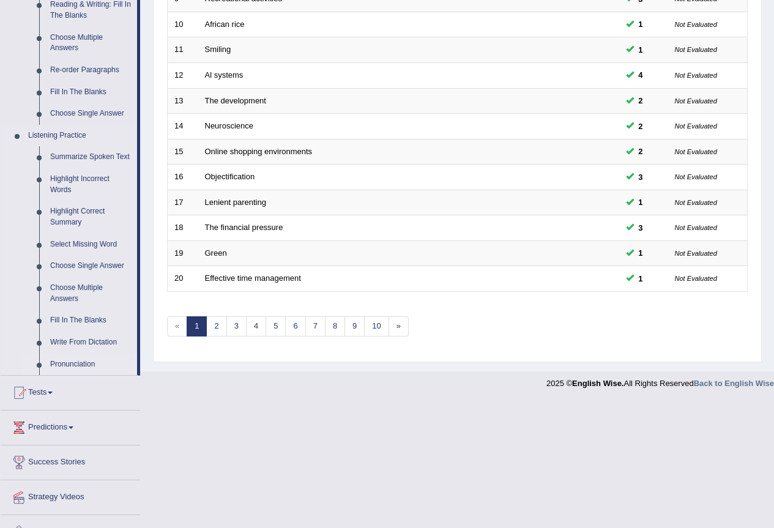
click at [72, 363] on link "Pronunciation" at bounding box center [91, 365] width 92 height 22
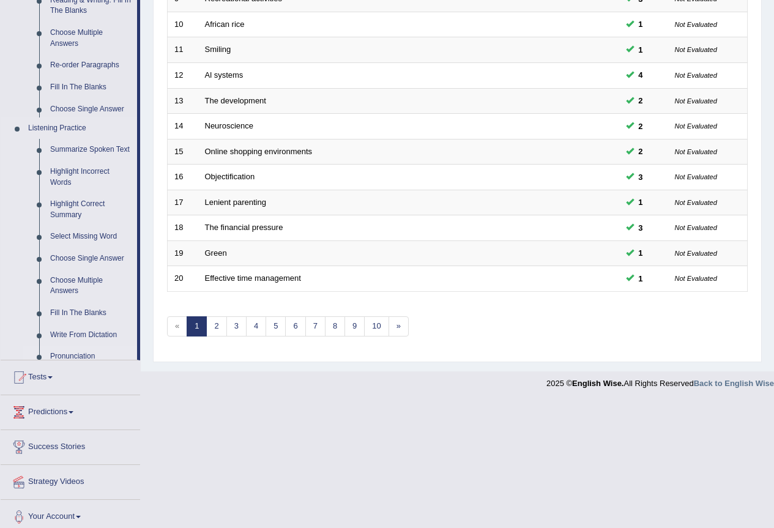
scroll to position [392, 0]
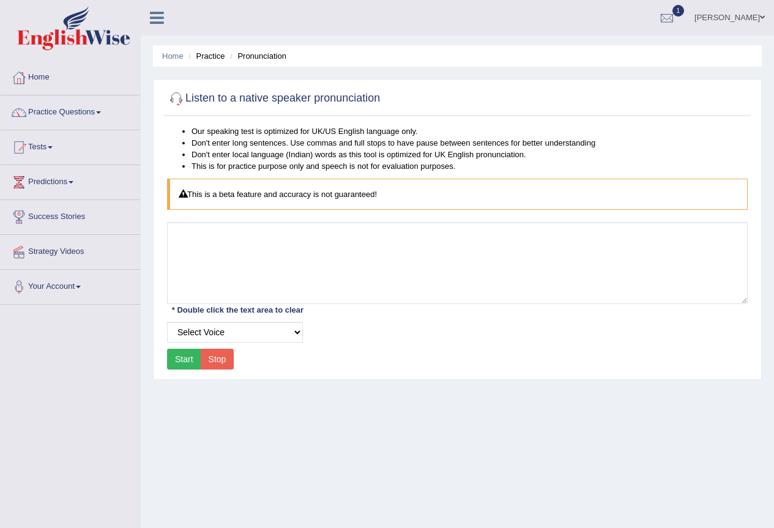
click at [73, 108] on link "Practice Questions" at bounding box center [70, 110] width 139 height 31
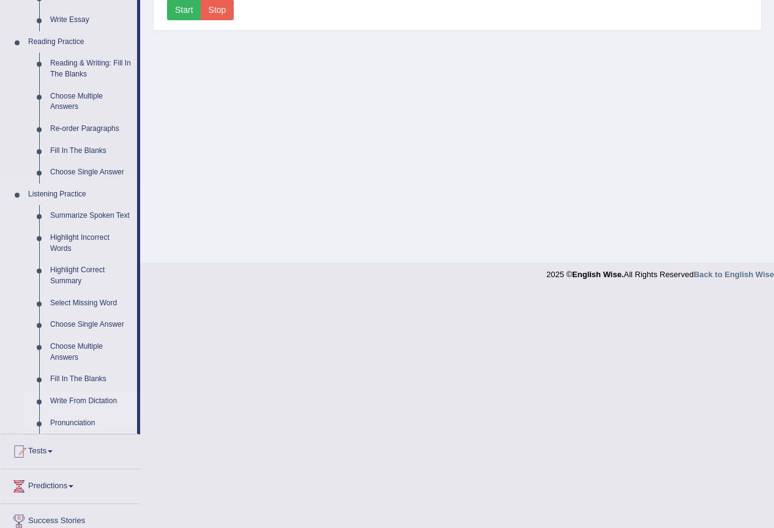
scroll to position [267, 0]
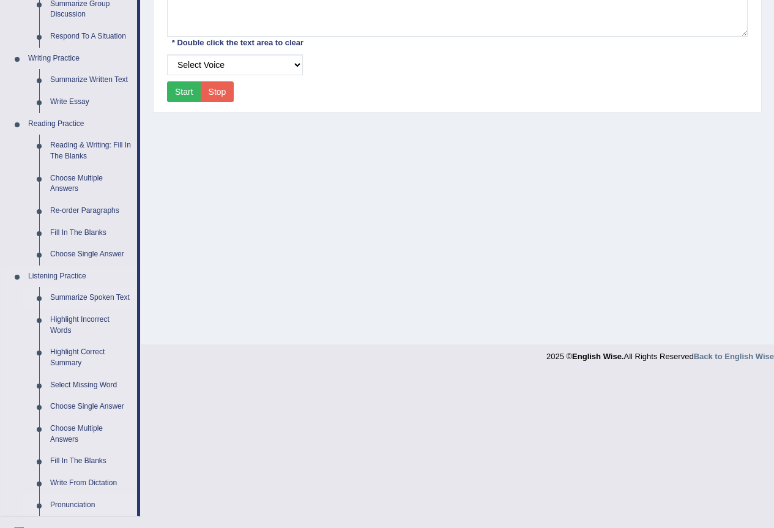
click at [81, 294] on link "Summarize Spoken Text" at bounding box center [91, 298] width 92 height 22
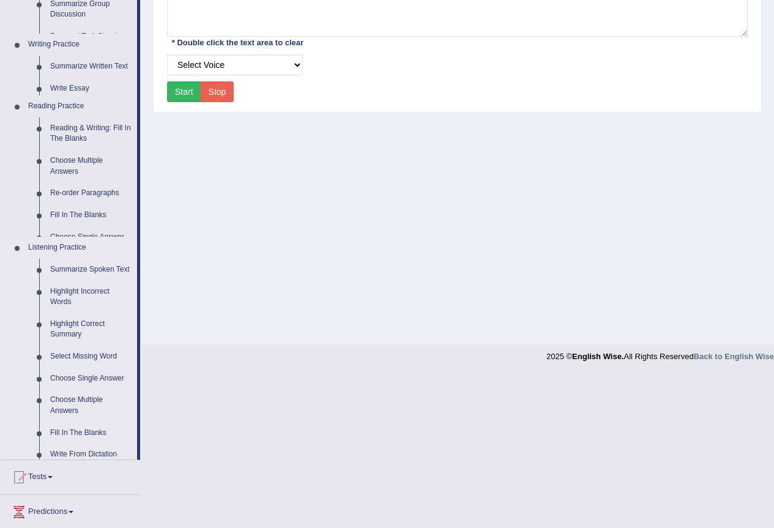
scroll to position [114, 0]
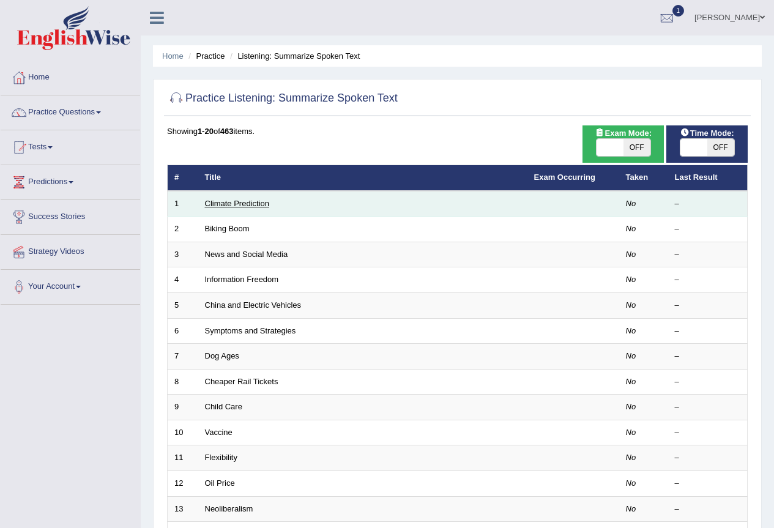
click at [232, 202] on link "Climate Prediction" at bounding box center [237, 203] width 65 height 9
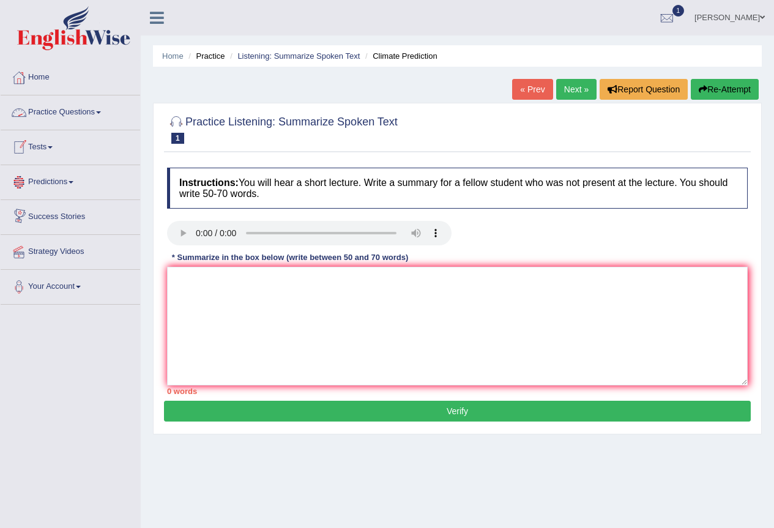
click at [64, 106] on link "Practice Questions" at bounding box center [70, 110] width 139 height 31
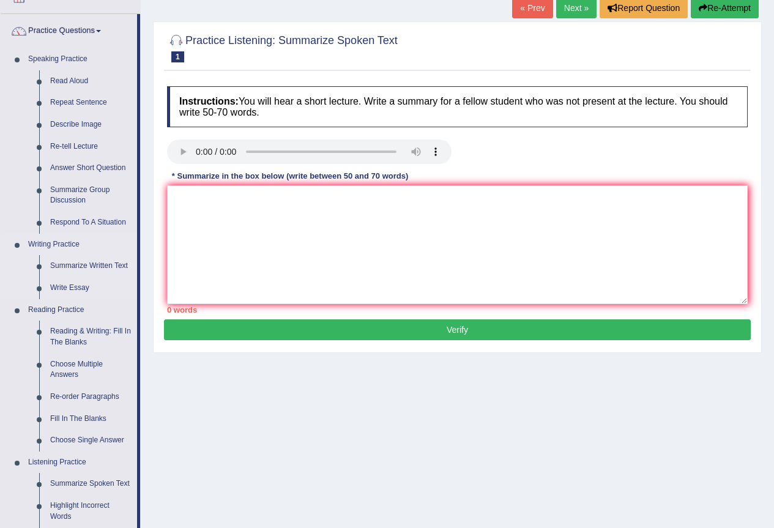
scroll to position [163, 0]
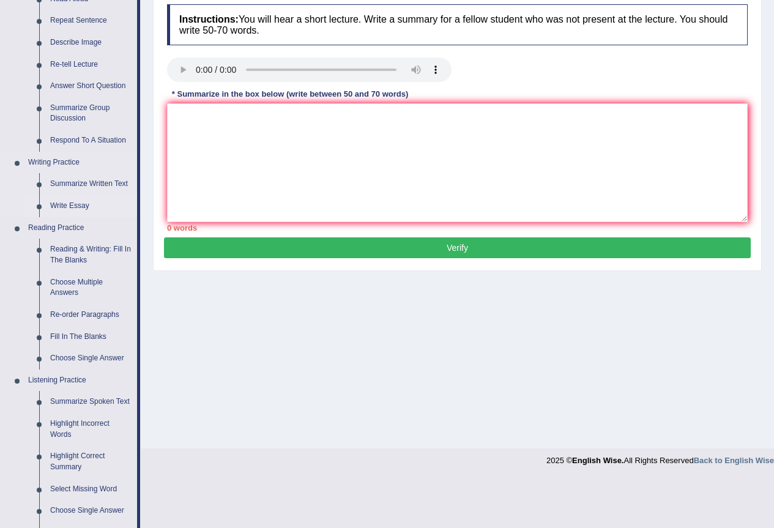
click at [76, 206] on link "Write Essay" at bounding box center [91, 206] width 92 height 22
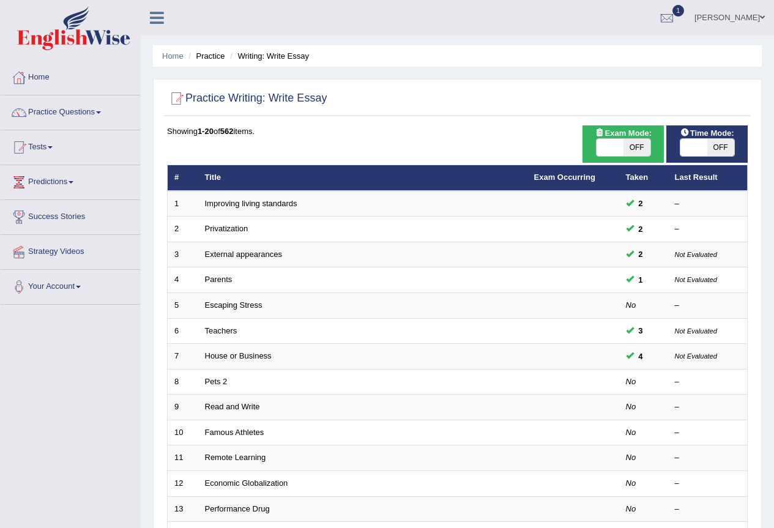
scroll to position [81, 0]
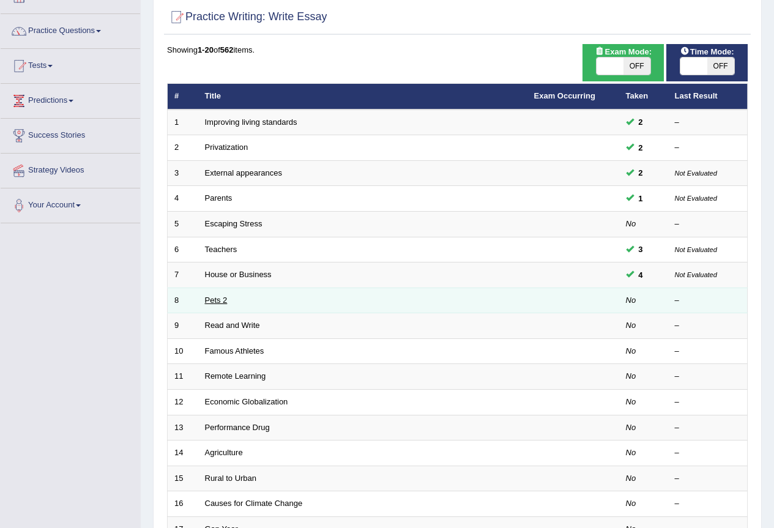
click at [209, 299] on link "Pets 2" at bounding box center [216, 299] width 23 height 9
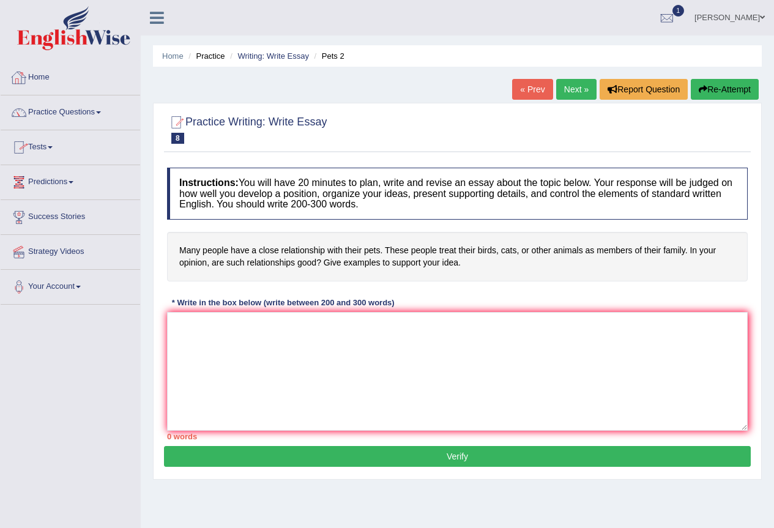
click at [91, 109] on link "Practice Questions" at bounding box center [70, 110] width 139 height 31
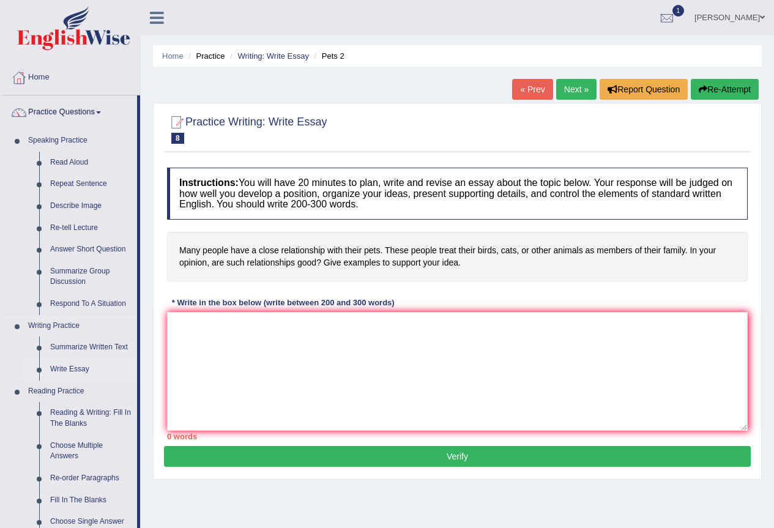
click at [74, 366] on link "Write Essay" at bounding box center [91, 369] width 92 height 22
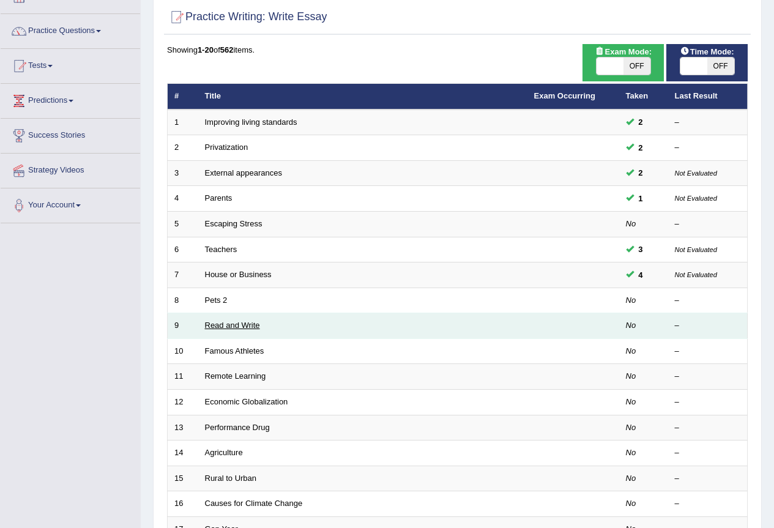
click at [234, 325] on link "Read and Write" at bounding box center [232, 325] width 55 height 9
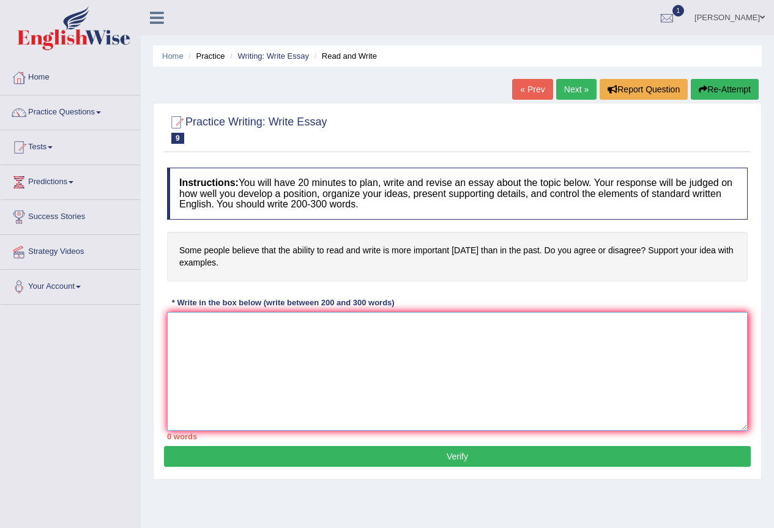
click at [326, 352] on textarea at bounding box center [457, 371] width 581 height 119
type textarea "t"
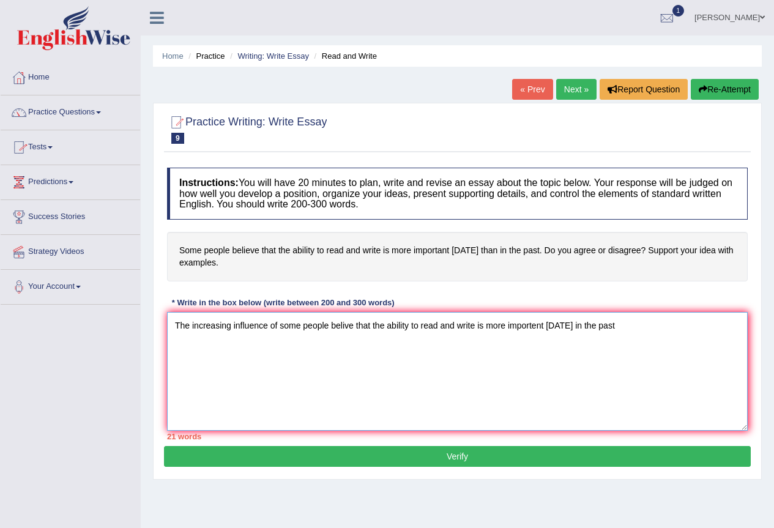
click at [332, 324] on textarea "The increasing influence of some people belive that the ability to read and wri…" at bounding box center [457, 371] width 581 height 119
click at [637, 335] on textarea "The increasing influence of some peoples are belive that the ability to read an…" at bounding box center [457, 371] width 581 height 119
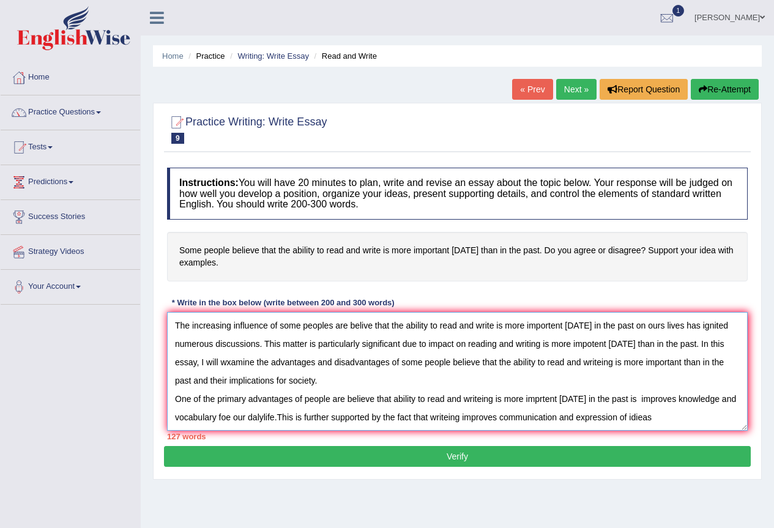
click at [497, 420] on textarea "The increasing influence of some peoples are belive that the ability to read an…" at bounding box center [457, 371] width 581 height 119
click at [675, 417] on textarea "The increasing influence of some peoples are belive that the ability to read an…" at bounding box center [457, 371] width 581 height 119
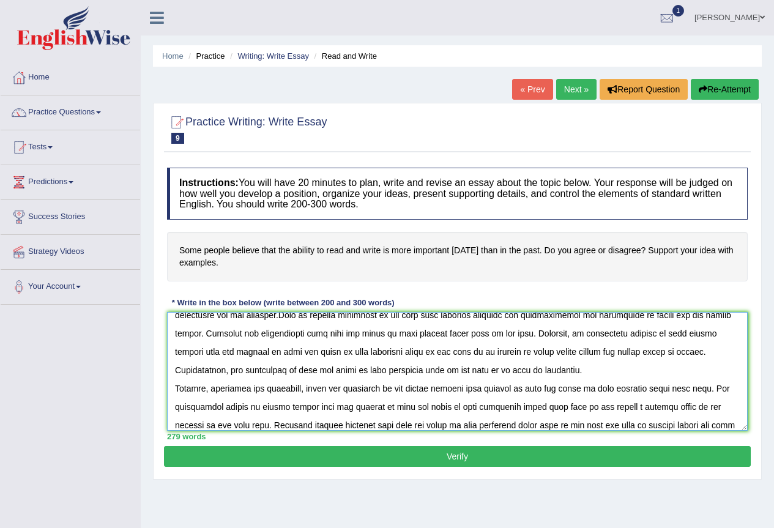
scroll to position [121, 0]
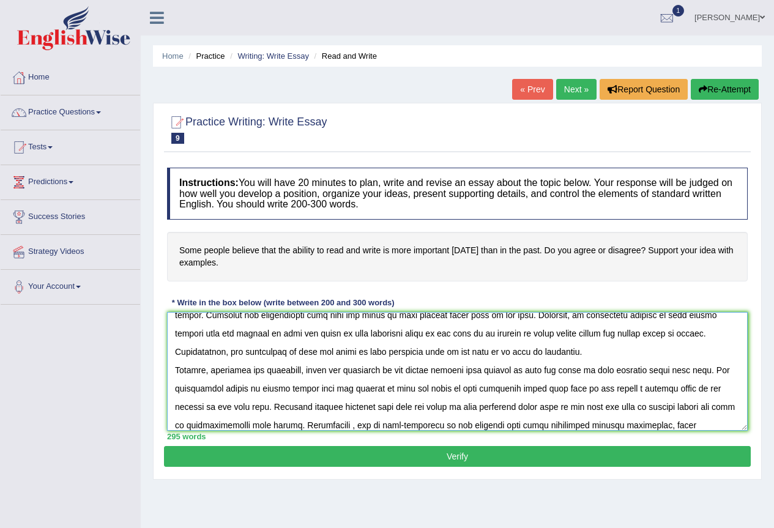
drag, startPoint x: 744, startPoint y: 428, endPoint x: 743, endPoint y: 515, distance: 86.3
click at [743, 431] on textarea at bounding box center [457, 371] width 581 height 119
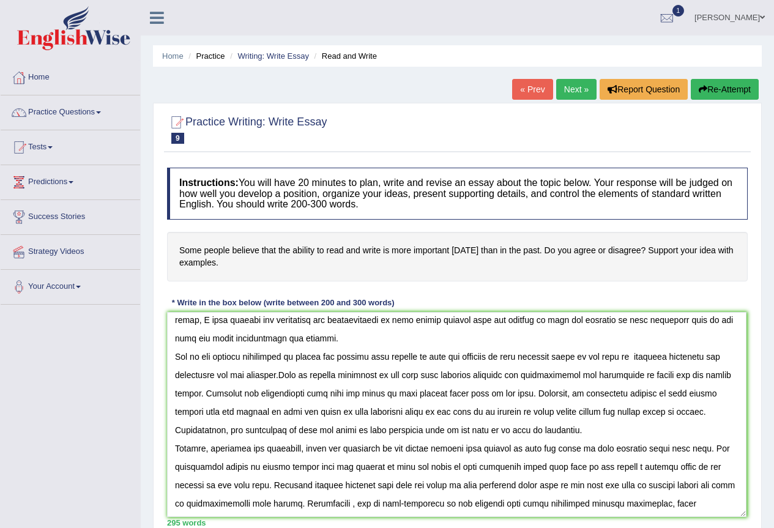
scroll to position [42, 0]
click at [389, 333] on textarea at bounding box center [456, 414] width 579 height 205
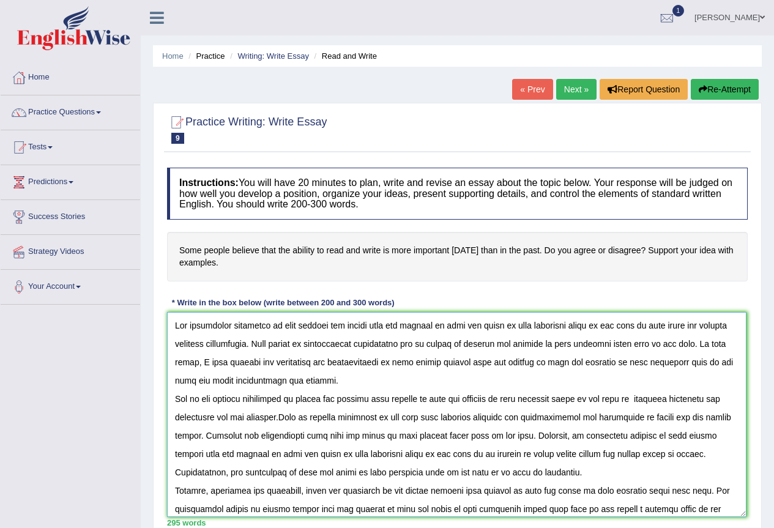
drag, startPoint x: 543, startPoint y: 363, endPoint x: 402, endPoint y: 364, distance: 141.3
click at [402, 364] on textarea at bounding box center [456, 414] width 579 height 205
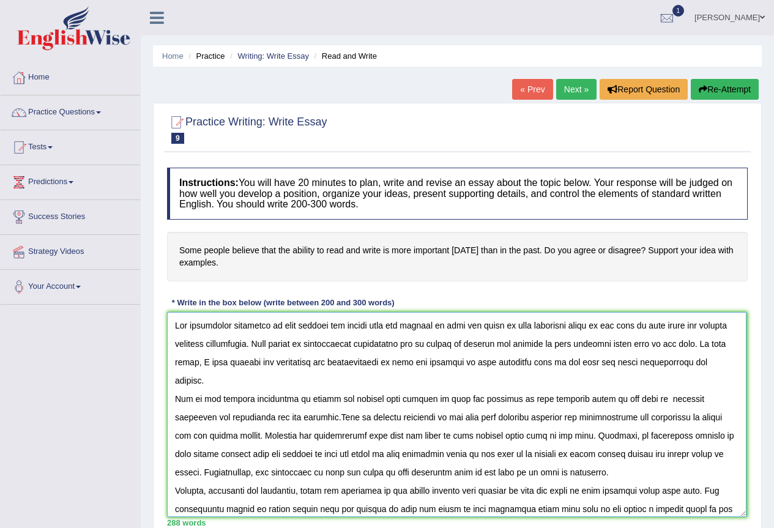
drag, startPoint x: 469, startPoint y: 365, endPoint x: 511, endPoint y: 365, distance: 42.2
click at [472, 365] on textarea at bounding box center [456, 414] width 579 height 205
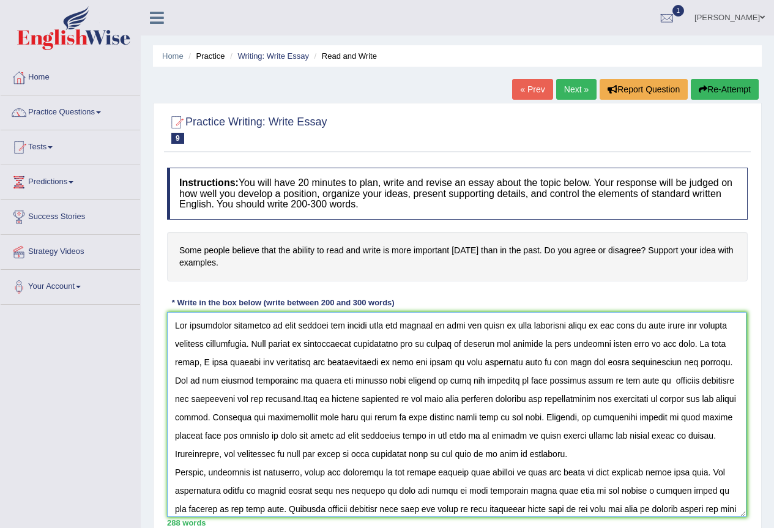
click at [247, 399] on textarea at bounding box center [456, 414] width 579 height 205
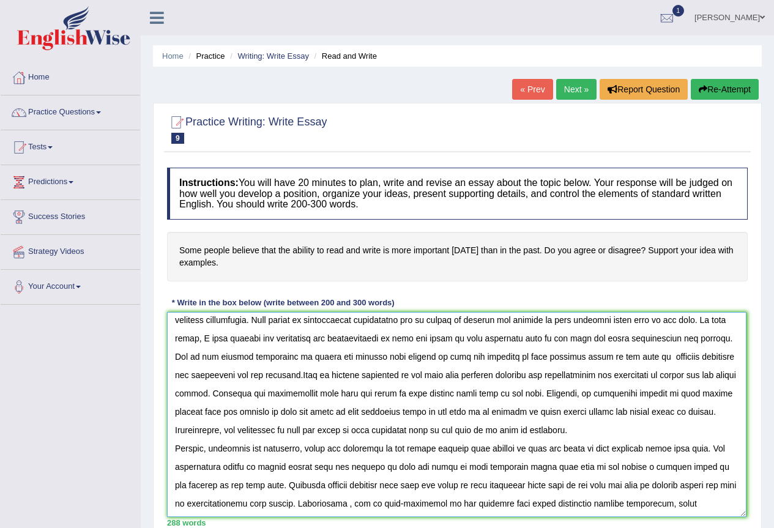
drag, startPoint x: 296, startPoint y: 411, endPoint x: 181, endPoint y: 423, distance: 115.7
click at [179, 417] on textarea at bounding box center [456, 414] width 579 height 205
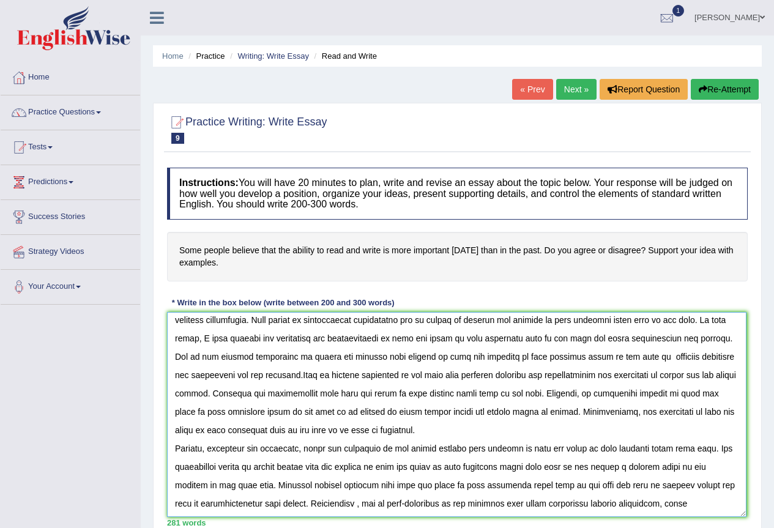
scroll to position [81, 0]
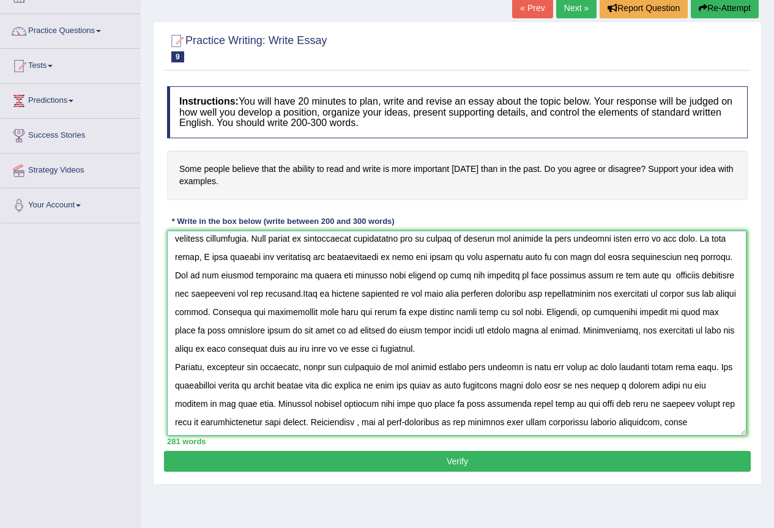
click at [685, 418] on textarea at bounding box center [456, 333] width 579 height 205
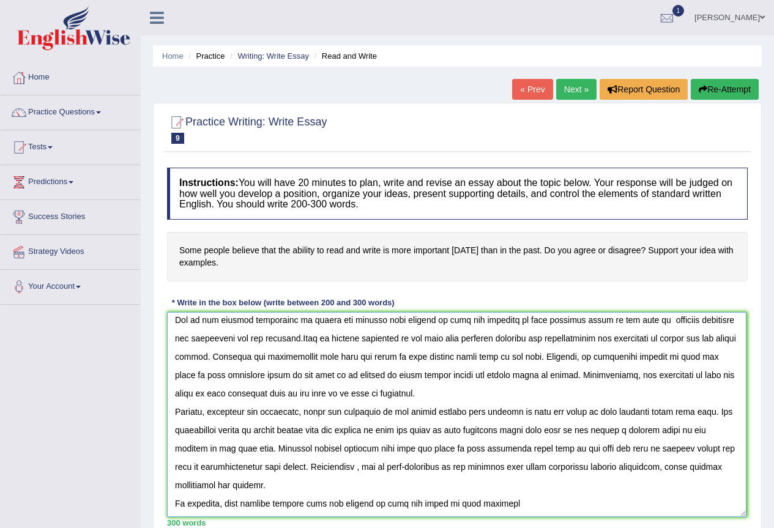
scroll to position [0, 0]
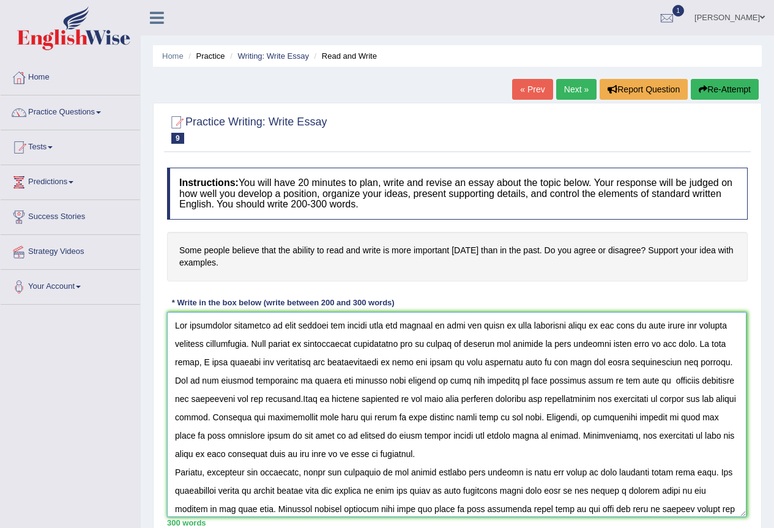
click at [228, 363] on textarea at bounding box center [456, 414] width 579 height 205
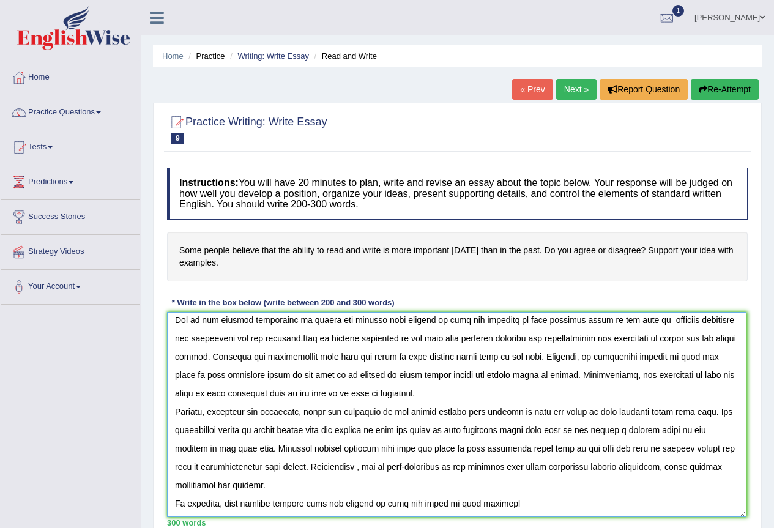
click at [502, 507] on textarea at bounding box center [456, 414] width 579 height 205
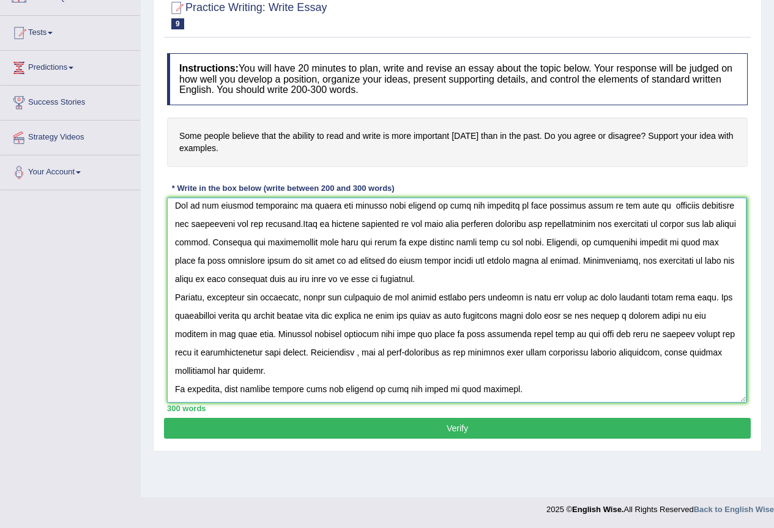
type textarea "The increasing influence of some peoples are belive that the ability to read an…"
click at [404, 432] on button "Verify" at bounding box center [457, 428] width 587 height 21
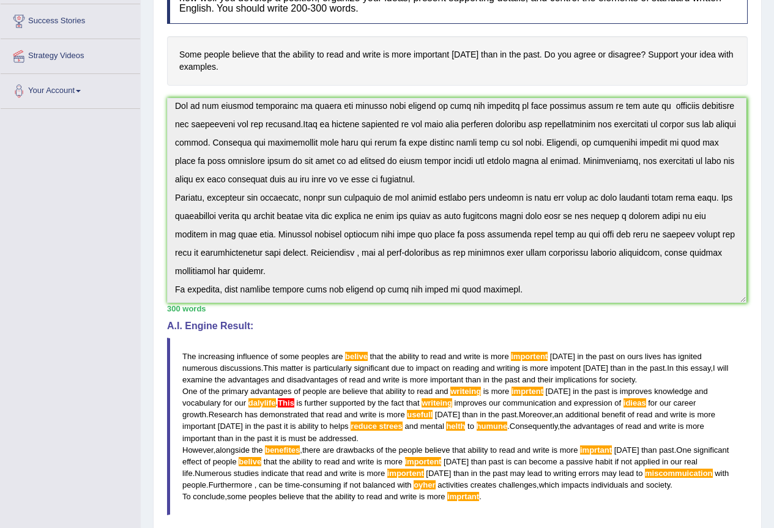
scroll to position [0, 0]
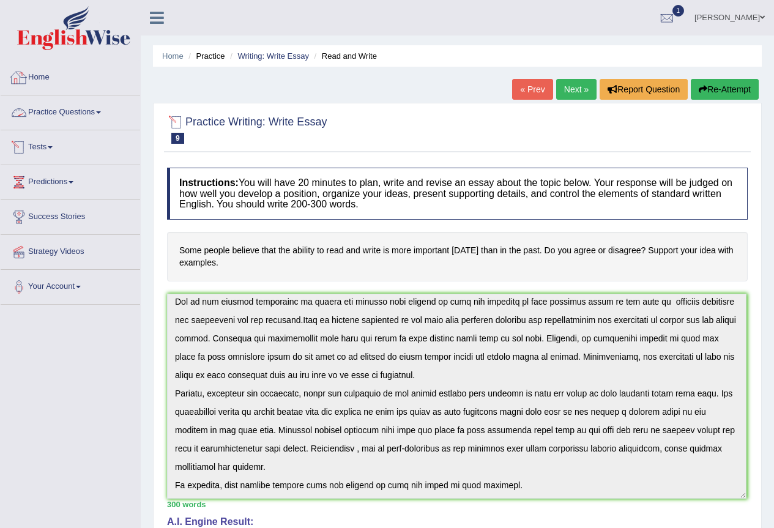
click at [42, 82] on link "Home" at bounding box center [70, 76] width 139 height 31
